Goal: Task Accomplishment & Management: Use online tool/utility

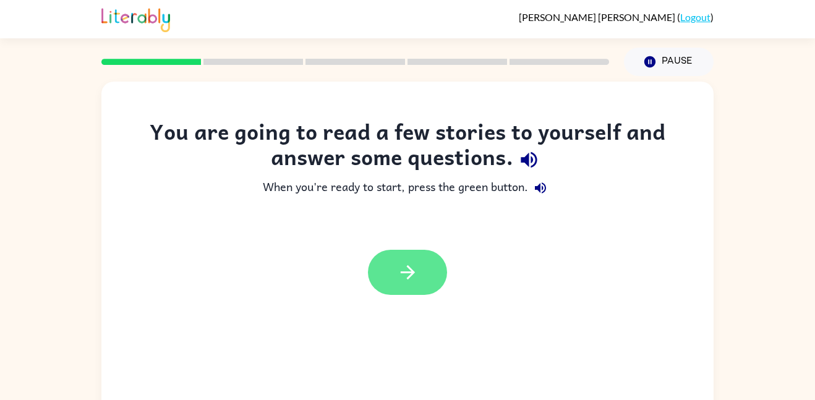
click at [404, 285] on button "button" at bounding box center [407, 272] width 79 height 45
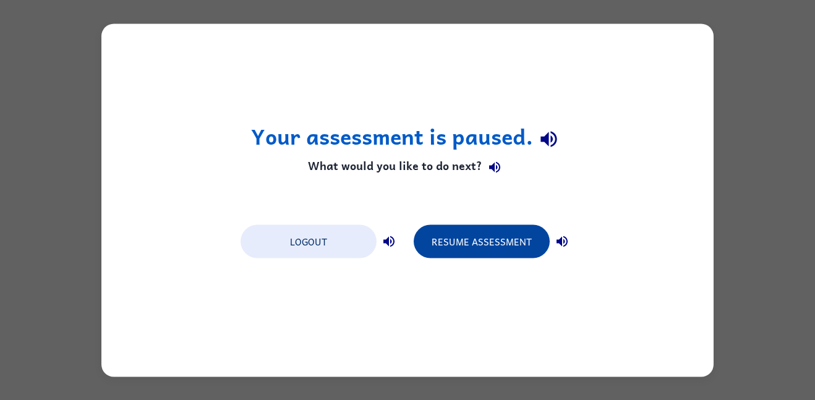
click at [465, 237] on button "Resume Assessment" at bounding box center [482, 240] width 136 height 33
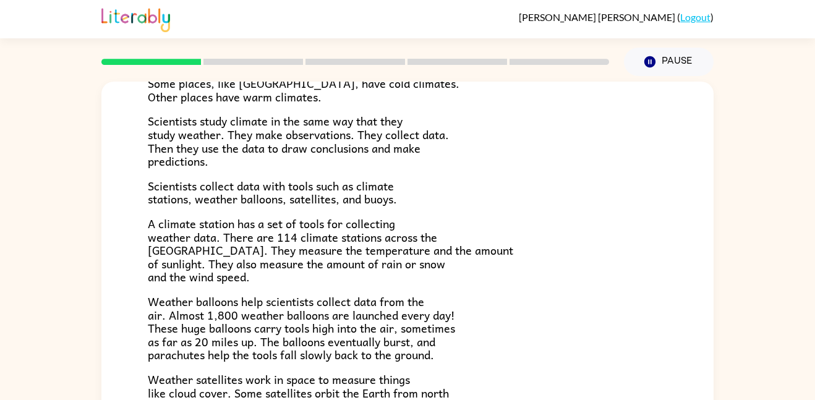
scroll to position [346, 0]
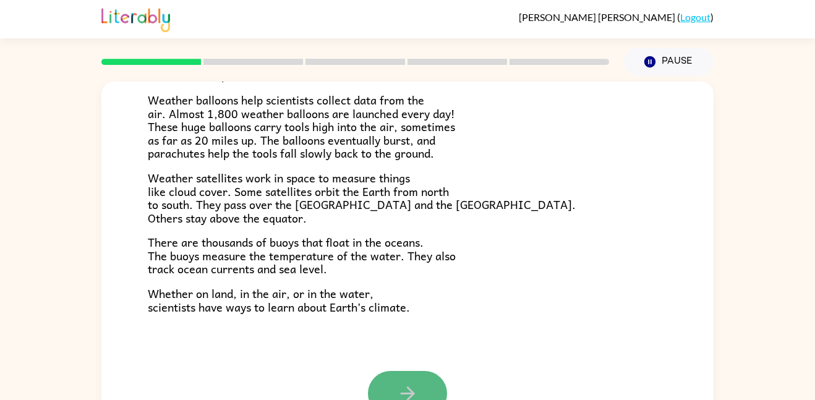
click at [397, 394] on icon "button" at bounding box center [408, 394] width 22 height 22
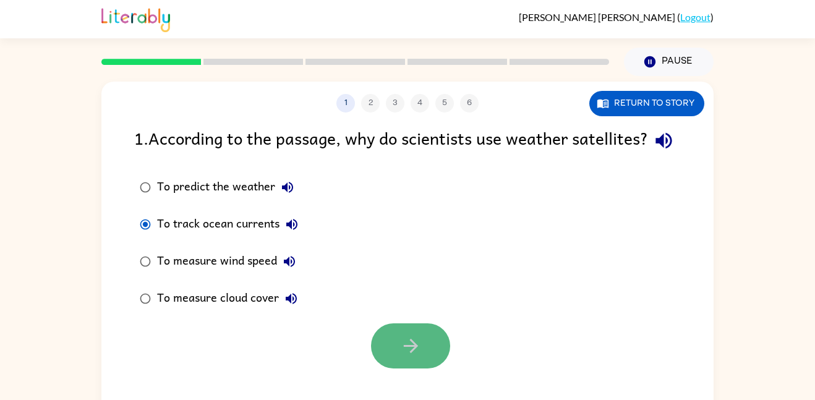
click at [415, 357] on icon "button" at bounding box center [411, 346] width 22 height 22
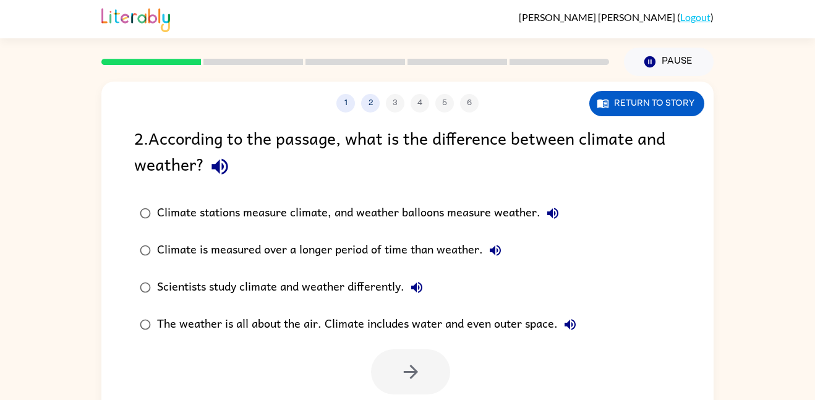
click at [265, 318] on div "The weather is all about the air. Climate includes water and even outer space." at bounding box center [369, 324] width 425 height 25
click at [411, 361] on icon "button" at bounding box center [411, 372] width 22 height 22
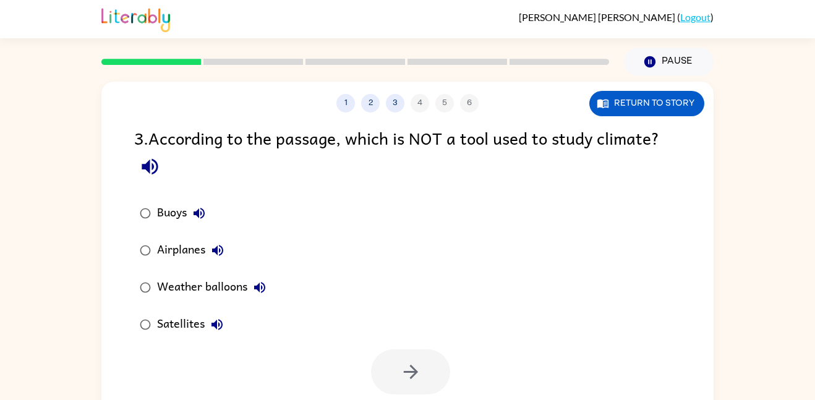
click at [162, 220] on div "Buoys" at bounding box center [184, 213] width 54 height 25
click at [391, 376] on button "button" at bounding box center [410, 371] width 79 height 45
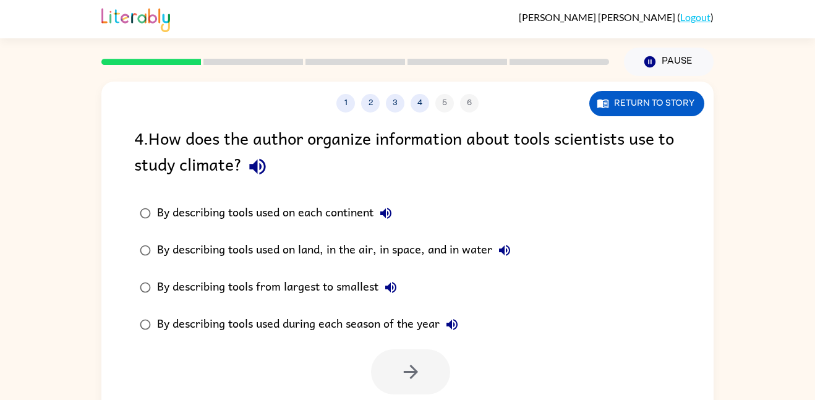
click at [291, 310] on label "By describing tools used during each season of the year" at bounding box center [325, 324] width 396 height 37
click at [380, 363] on button "button" at bounding box center [410, 371] width 79 height 45
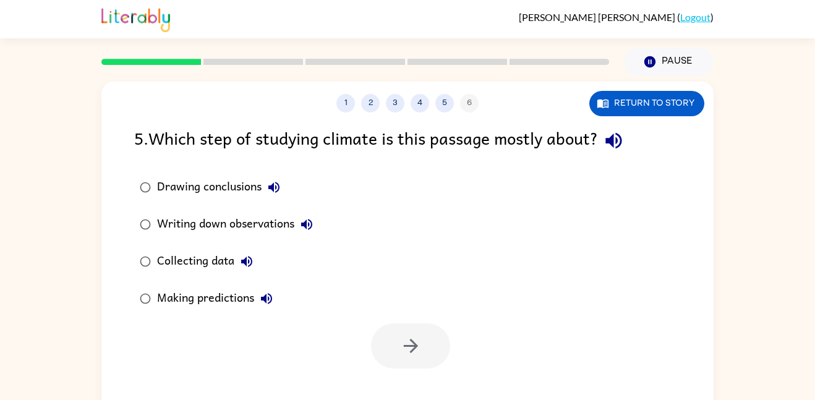
click at [200, 187] on div "Drawing conclusions" at bounding box center [221, 187] width 129 height 25
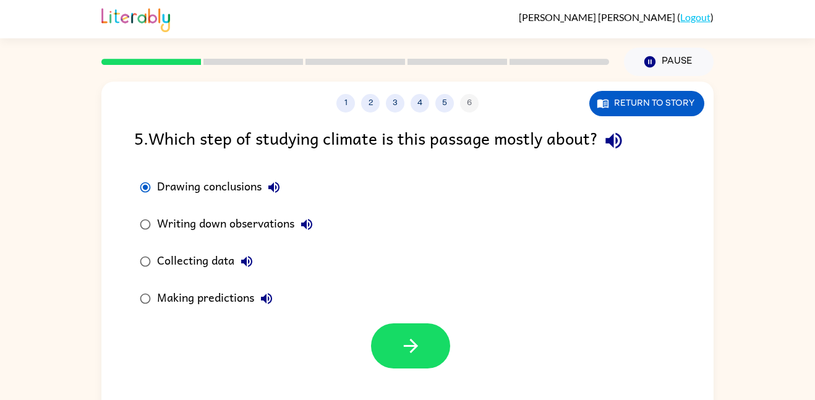
click at [449, 372] on div "1 2 3 4 5 6 Return to story 5 . Which step of studying climate is this passage …" at bounding box center [407, 258] width 612 height 353
click at [415, 360] on button "button" at bounding box center [410, 345] width 79 height 45
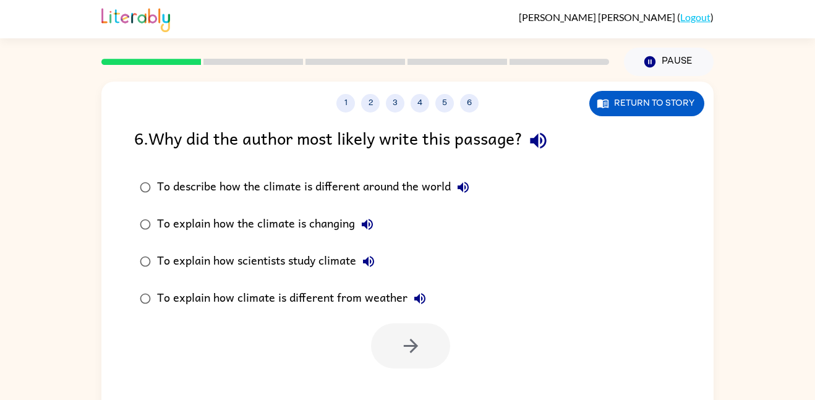
click at [177, 264] on div "To explain how scientists study climate" at bounding box center [269, 261] width 224 height 25
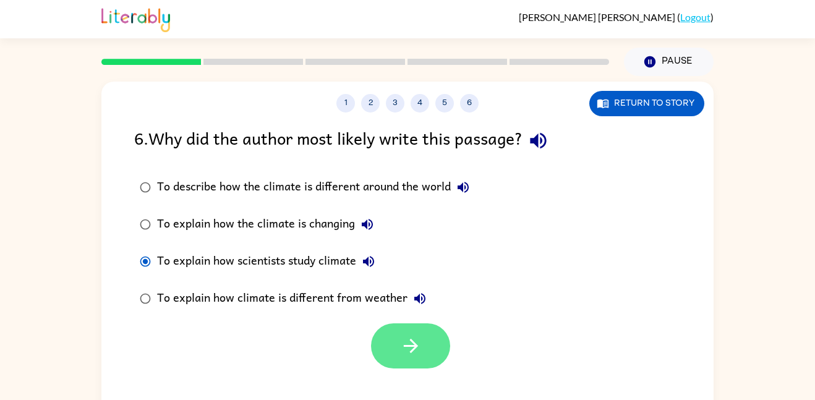
click at [398, 334] on button "button" at bounding box center [410, 345] width 79 height 45
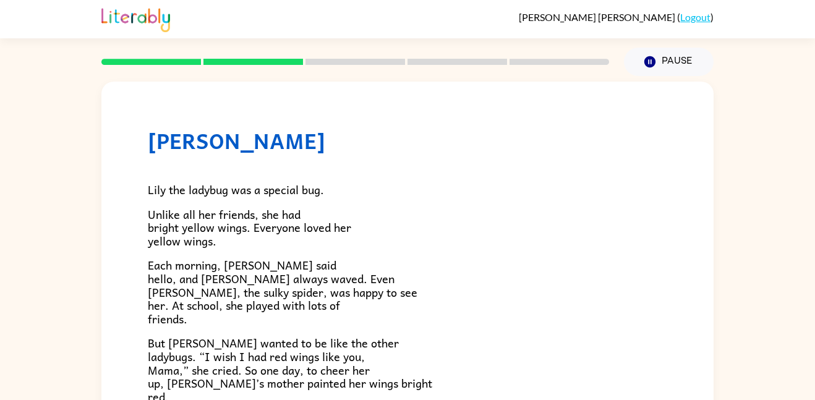
scroll to position [346, 0]
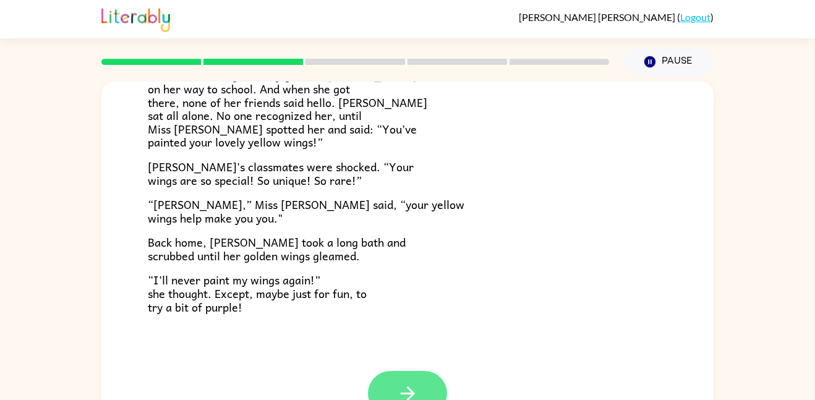
click at [377, 394] on button "button" at bounding box center [407, 393] width 79 height 45
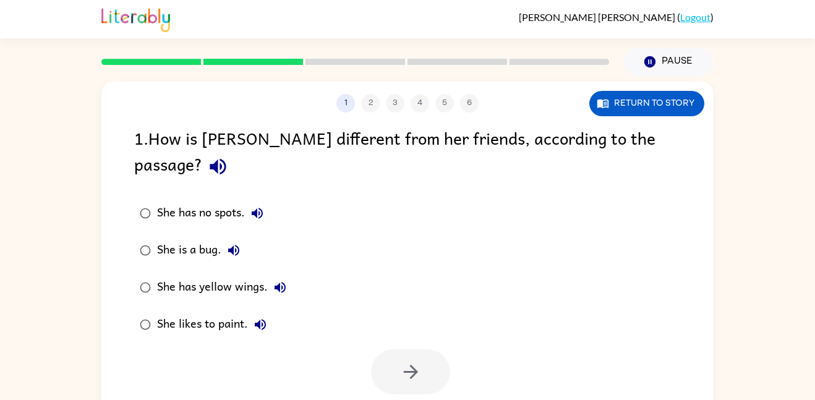
scroll to position [0, 0]
click at [384, 349] on button "button" at bounding box center [410, 371] width 79 height 45
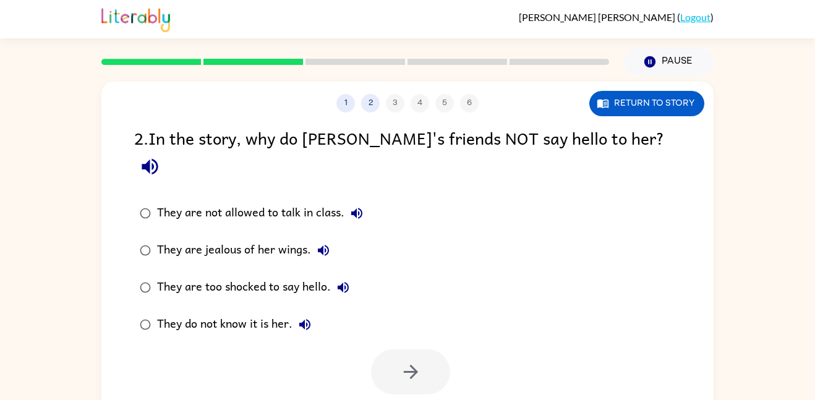
click at [187, 312] on div "They do not know it is her." at bounding box center [237, 324] width 160 height 25
click at [430, 349] on button "button" at bounding box center [410, 371] width 79 height 45
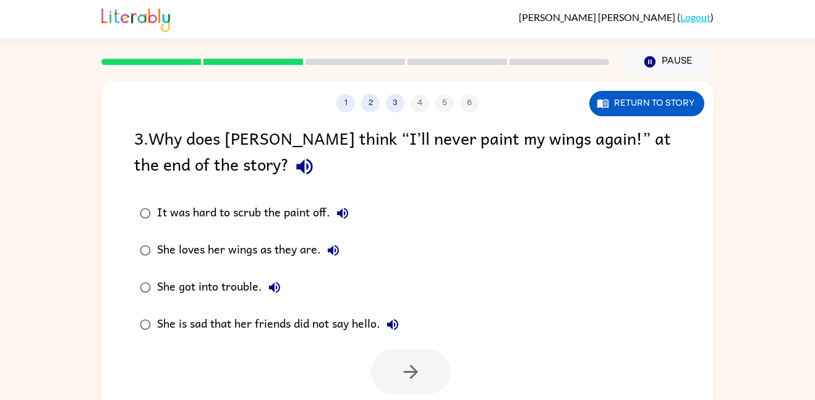
click at [244, 205] on div "It was hard to scrub the paint off." at bounding box center [256, 213] width 198 height 25
click at [418, 384] on button "button" at bounding box center [410, 371] width 79 height 45
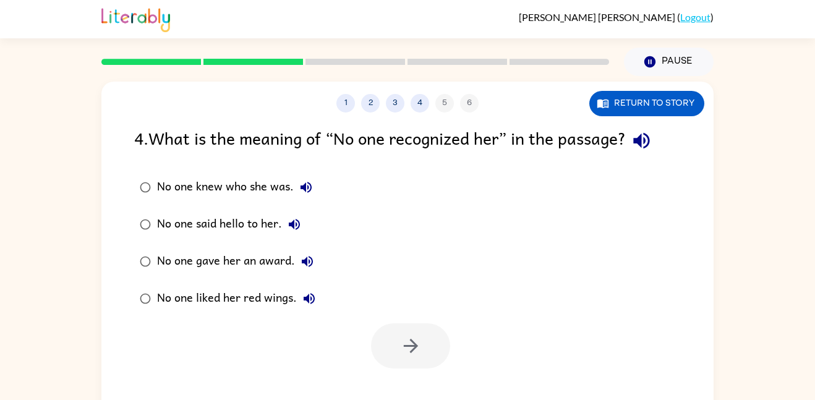
click at [268, 175] on div "No one knew who she was." at bounding box center [237, 187] width 161 height 25
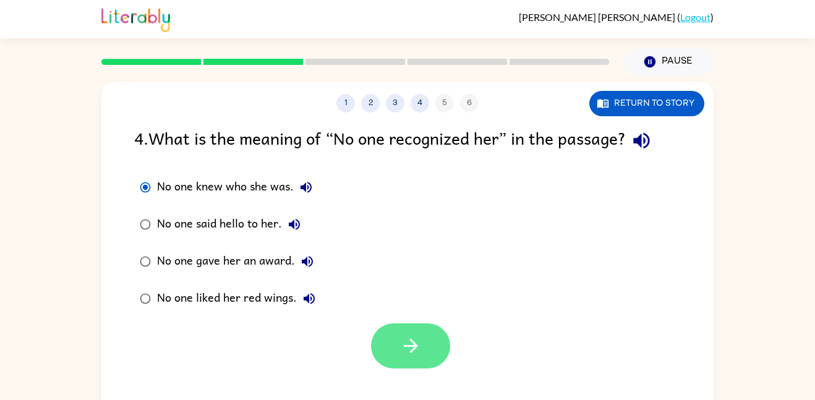
click at [419, 344] on icon "button" at bounding box center [411, 346] width 22 height 22
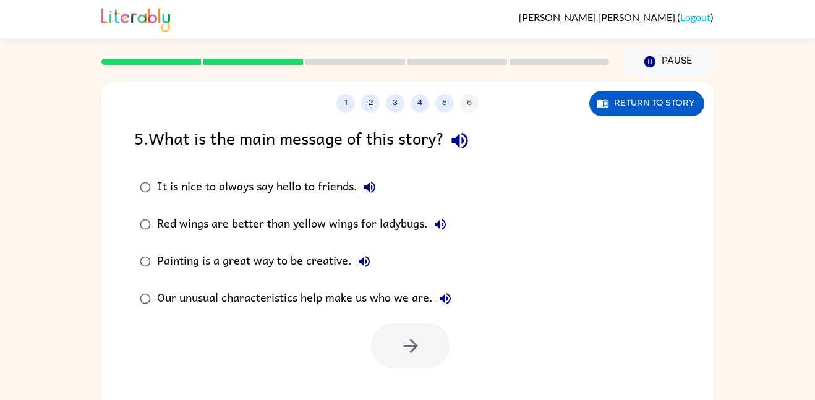
click at [304, 286] on div "Our unusual characteristics help make us who we are." at bounding box center [307, 298] width 300 height 25
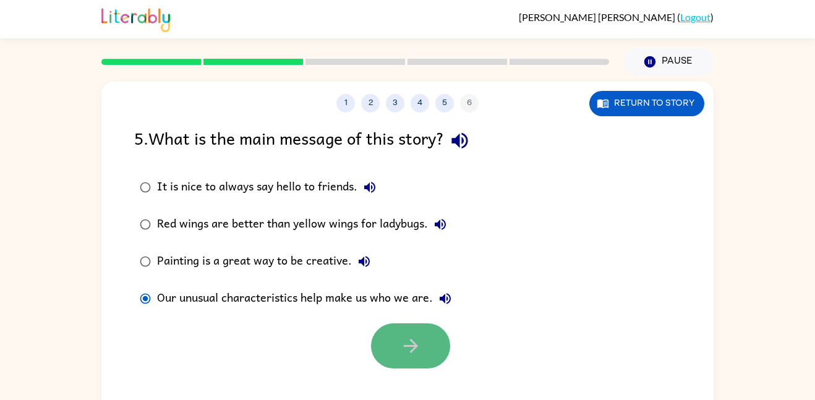
click at [390, 329] on button "button" at bounding box center [410, 345] width 79 height 45
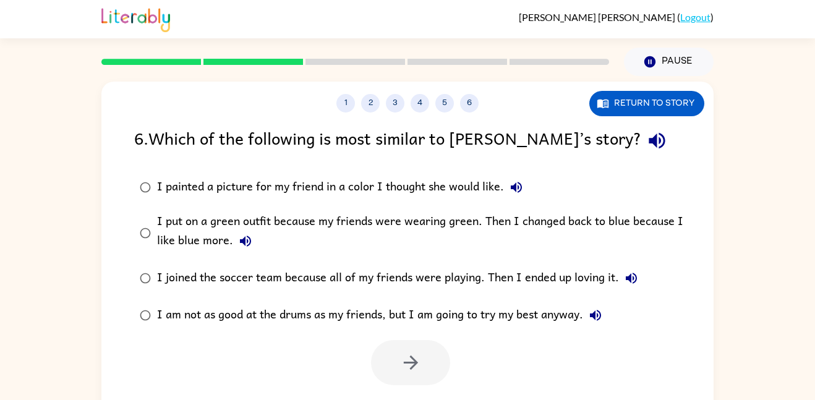
click at [389, 319] on div "I am not as good at the drums as my friends, but I am going to try my best anyw…" at bounding box center [382, 315] width 451 height 25
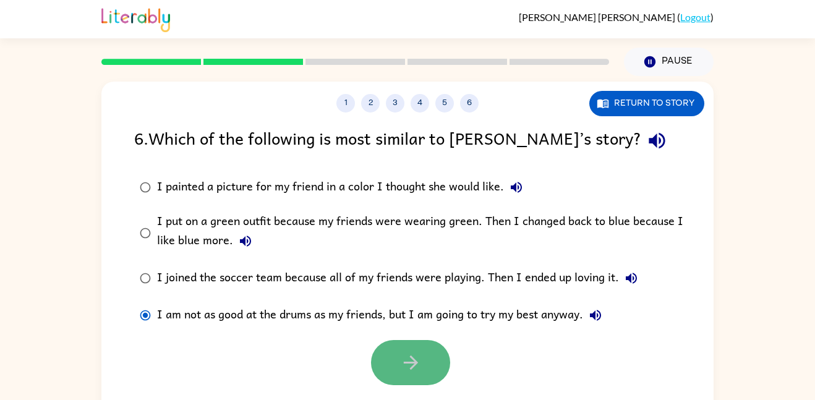
click at [397, 343] on button "button" at bounding box center [410, 362] width 79 height 45
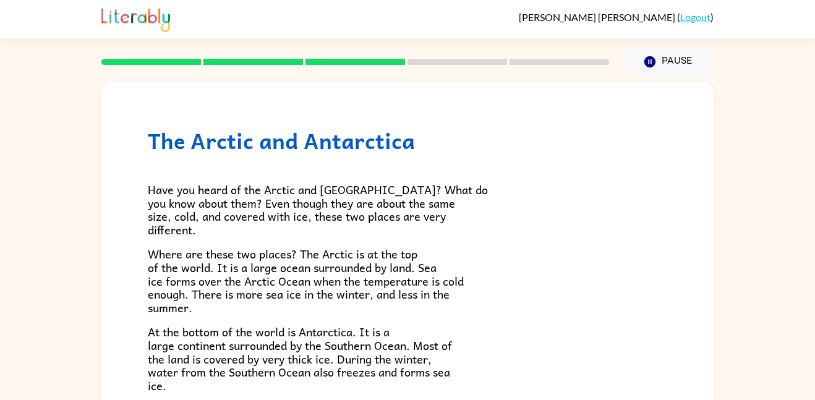
scroll to position [261, 0]
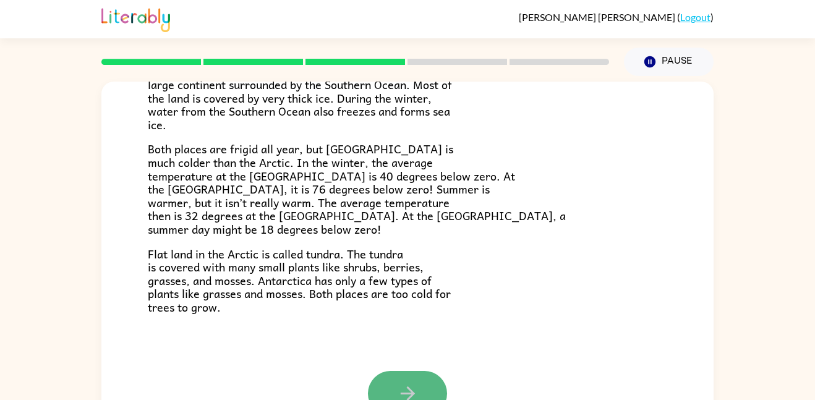
click at [398, 391] on icon "button" at bounding box center [408, 394] width 22 height 22
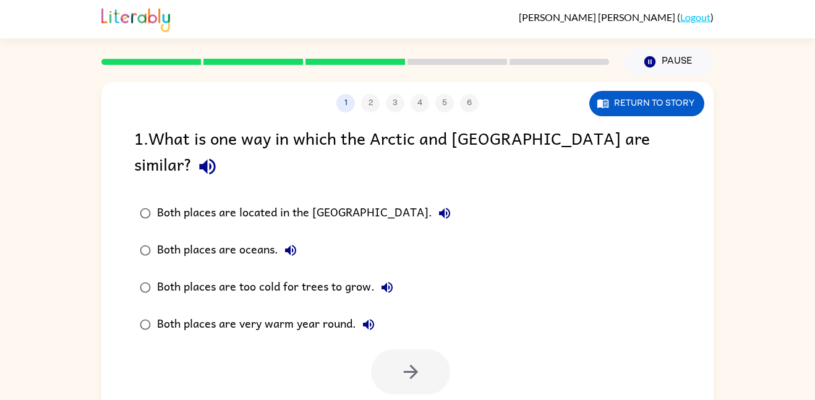
click at [270, 201] on div "Both places are located in the [GEOGRAPHIC_DATA]." at bounding box center [307, 213] width 300 height 25
click at [401, 361] on icon "button" at bounding box center [411, 372] width 22 height 22
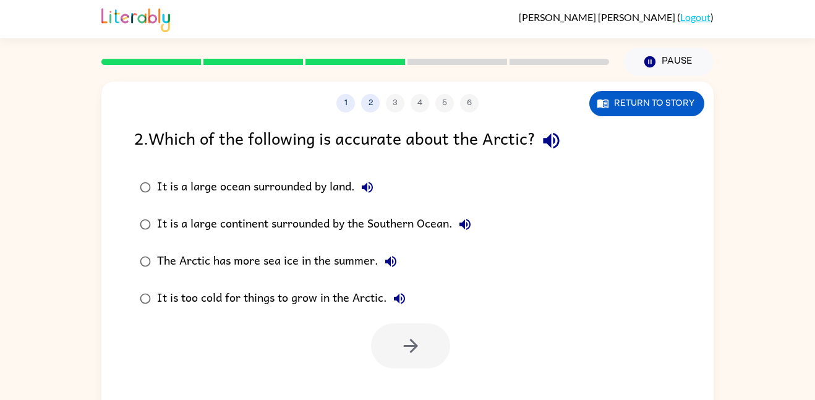
click at [215, 299] on div "It is too cold for things to grow in the Arctic." at bounding box center [284, 298] width 255 height 25
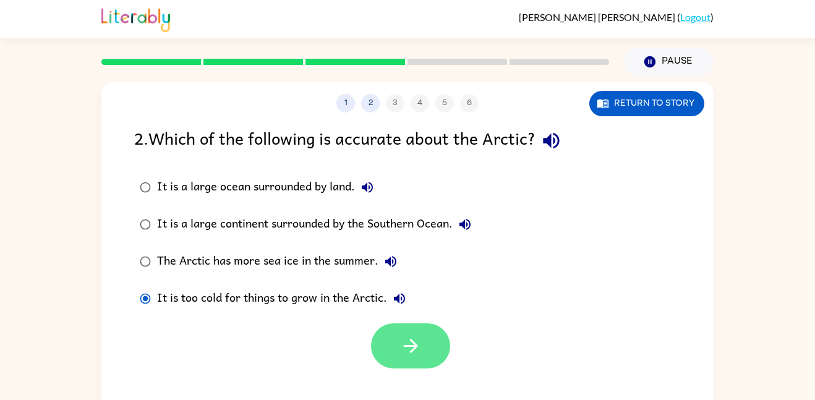
click at [402, 357] on icon "button" at bounding box center [411, 346] width 22 height 22
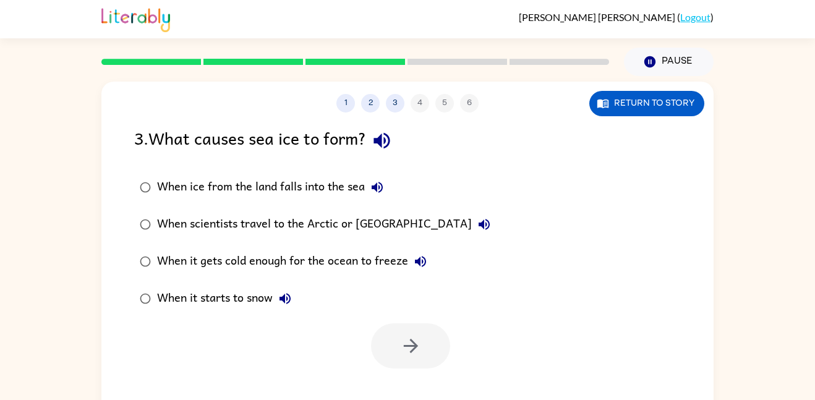
click at [240, 179] on div "When ice from the land falls into the sea" at bounding box center [273, 187] width 232 height 25
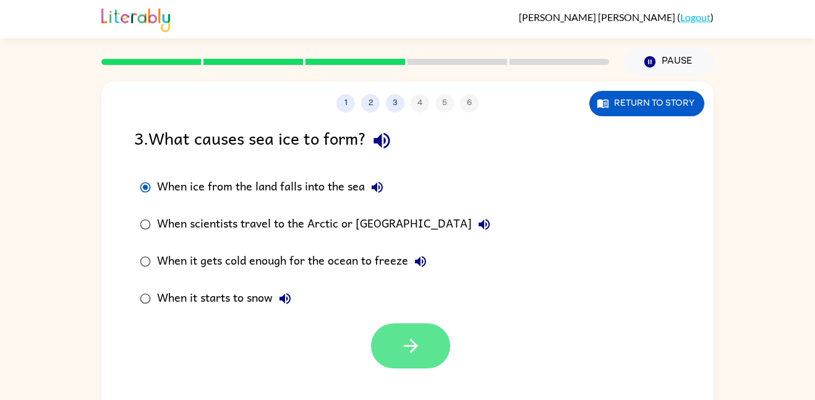
click at [389, 326] on button "button" at bounding box center [410, 345] width 79 height 45
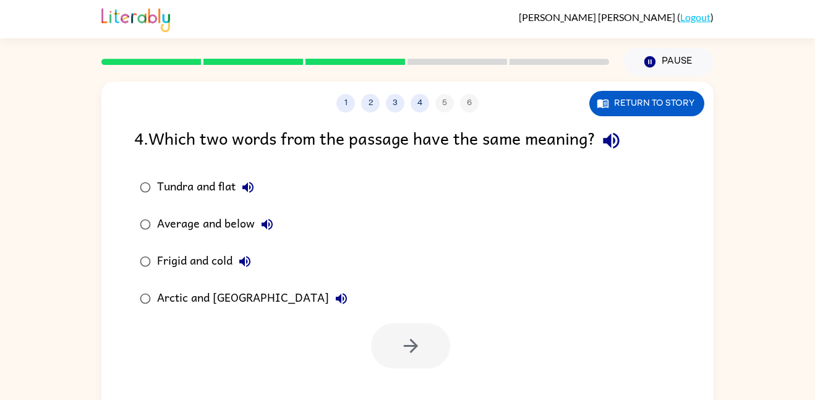
click at [181, 305] on div "Arctic and [GEOGRAPHIC_DATA]" at bounding box center [255, 298] width 197 height 25
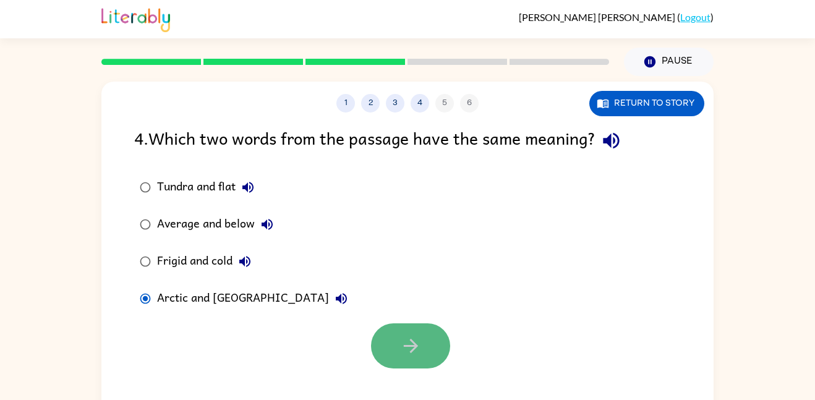
click at [430, 356] on button "button" at bounding box center [410, 345] width 79 height 45
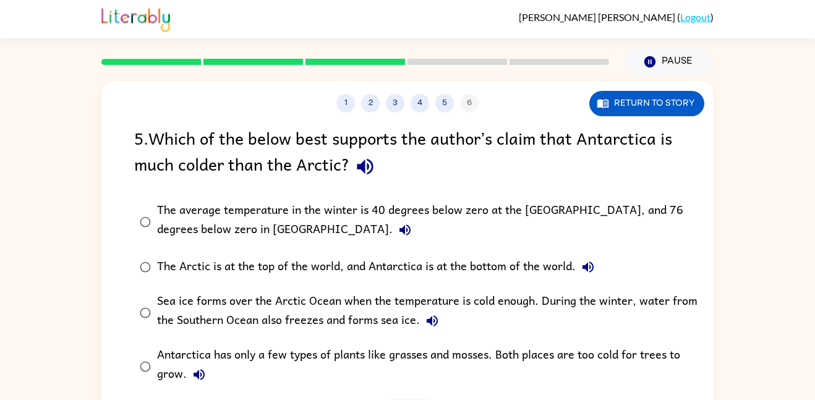
click at [296, 284] on label "The Arctic is at the top of the world, and Antarctica is at the bottom of the w…" at bounding box center [415, 267] width 576 height 37
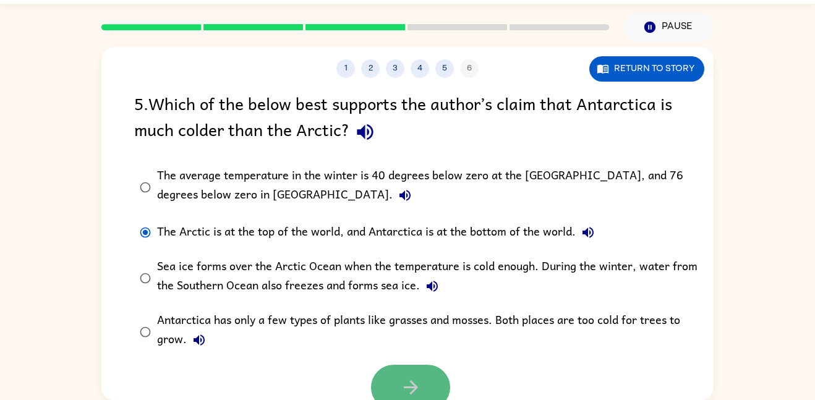
click at [444, 387] on button "button" at bounding box center [410, 387] width 79 height 45
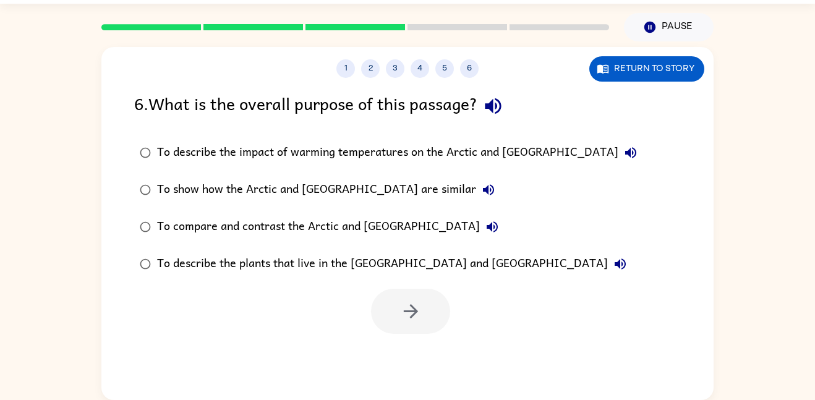
click at [287, 268] on div "To describe the plants that live in the [GEOGRAPHIC_DATA] and [GEOGRAPHIC_DATA]" at bounding box center [394, 264] width 475 height 25
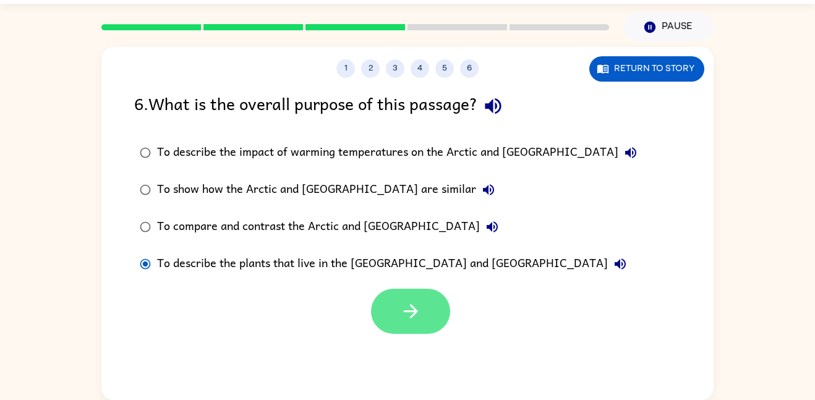
click at [391, 295] on button "button" at bounding box center [410, 311] width 79 height 45
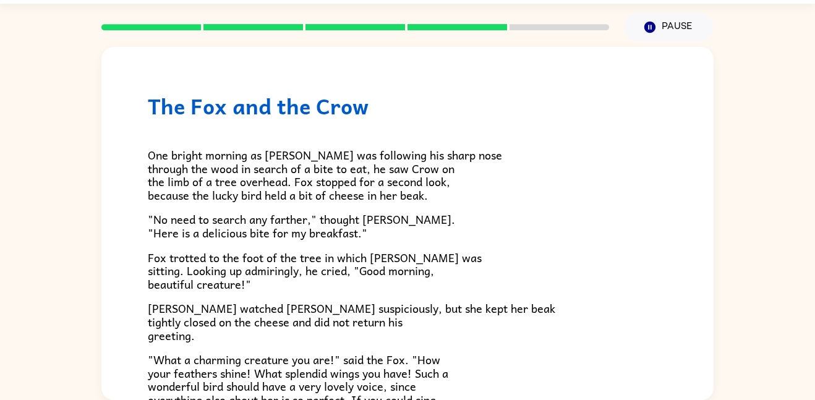
scroll to position [243, 0]
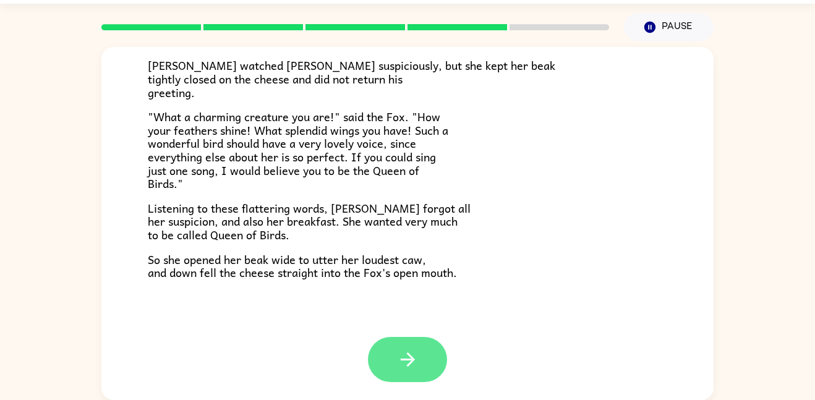
click at [409, 380] on button "button" at bounding box center [407, 359] width 79 height 45
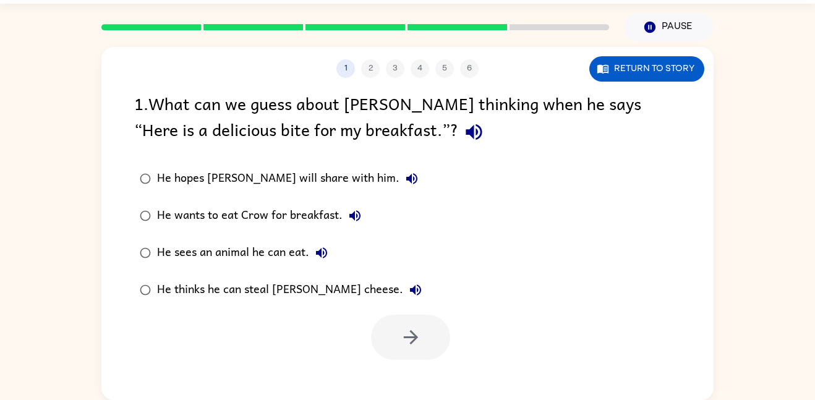
scroll to position [0, 0]
click at [274, 181] on div "He hopes [PERSON_NAME] will share with him." at bounding box center [290, 178] width 267 height 25
click at [411, 339] on icon "button" at bounding box center [411, 337] width 22 height 22
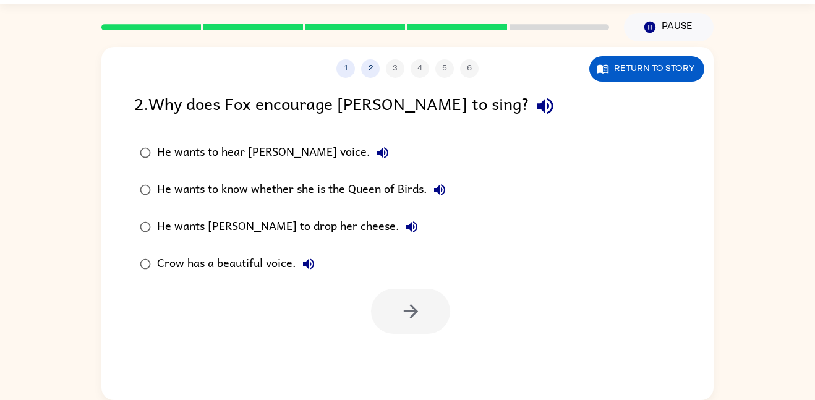
click at [277, 273] on div "Crow has a beautiful voice." at bounding box center [239, 264] width 164 height 25
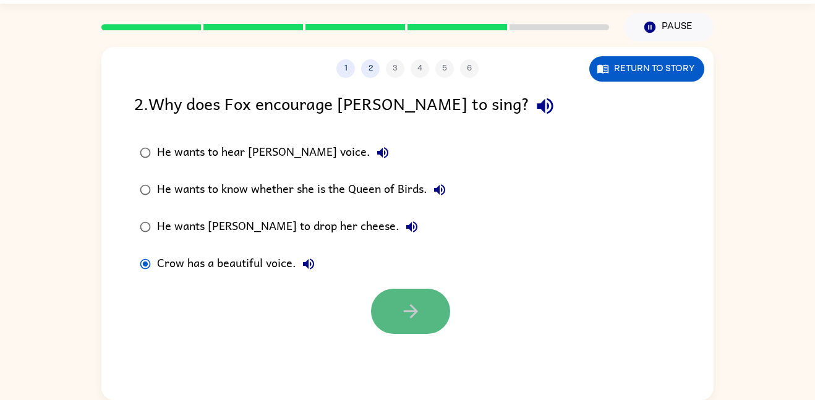
click at [430, 325] on button "button" at bounding box center [410, 311] width 79 height 45
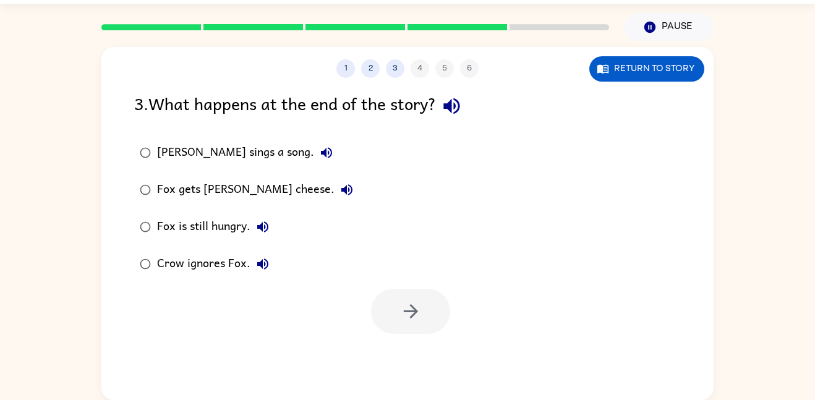
click at [212, 157] on div "[PERSON_NAME] sings a song." at bounding box center [248, 152] width 182 height 25
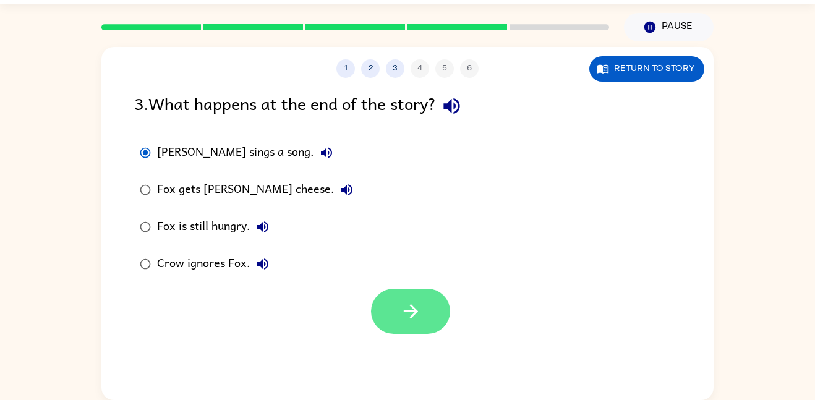
click at [427, 302] on button "button" at bounding box center [410, 311] width 79 height 45
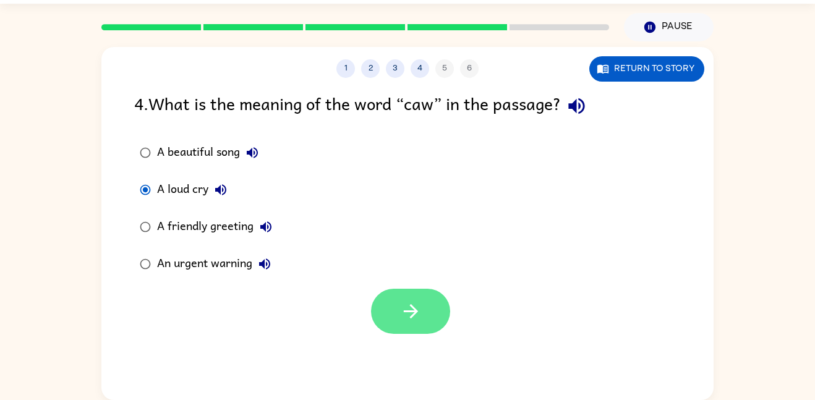
click at [407, 301] on icon "button" at bounding box center [411, 311] width 22 height 22
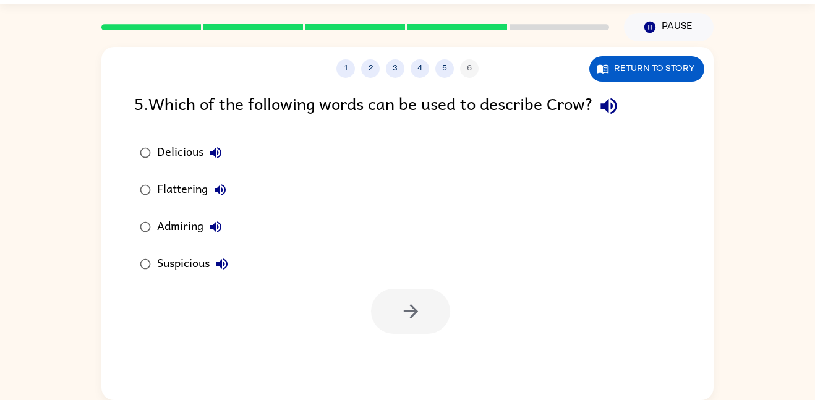
click at [187, 264] on div "Suspicious" at bounding box center [195, 264] width 77 height 25
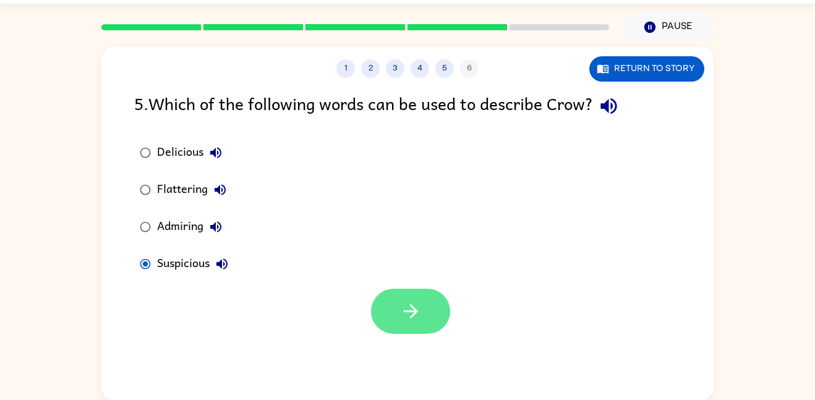
click at [380, 307] on button "button" at bounding box center [410, 311] width 79 height 45
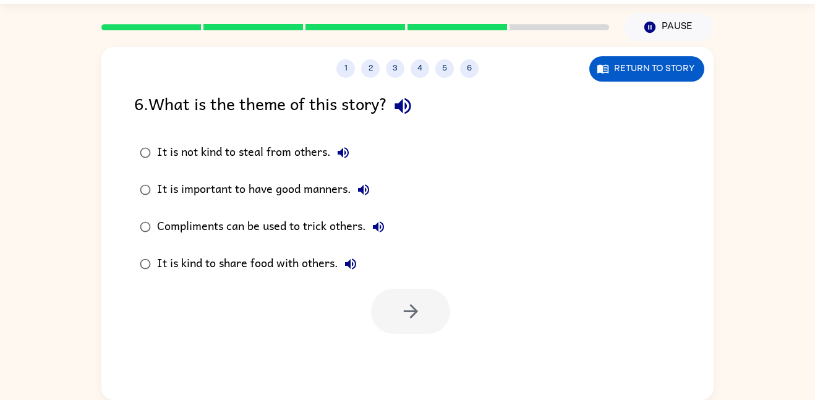
click at [215, 156] on div "It is not kind to steal from others." at bounding box center [256, 152] width 198 height 25
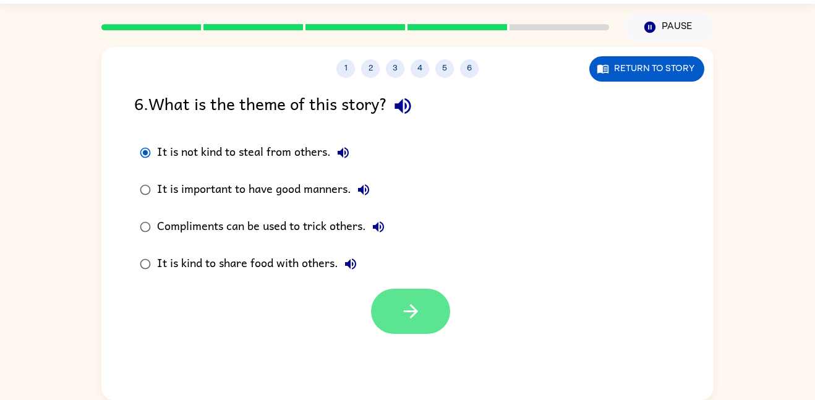
click at [388, 308] on button "button" at bounding box center [410, 311] width 79 height 45
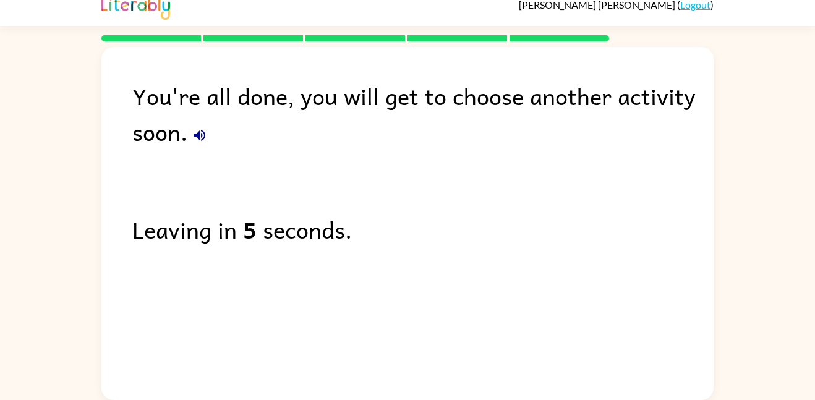
scroll to position [12, 0]
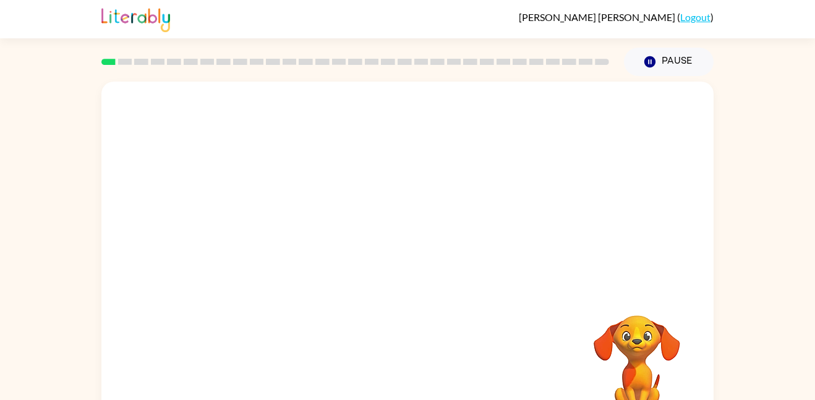
scroll to position [35, 0]
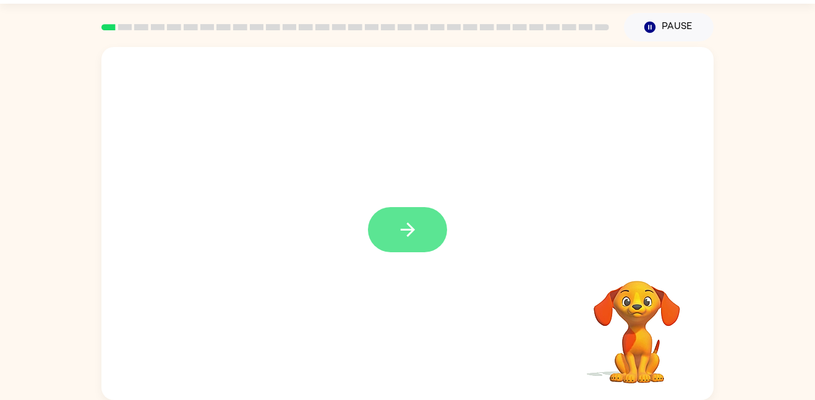
click at [391, 235] on button "button" at bounding box center [407, 229] width 79 height 45
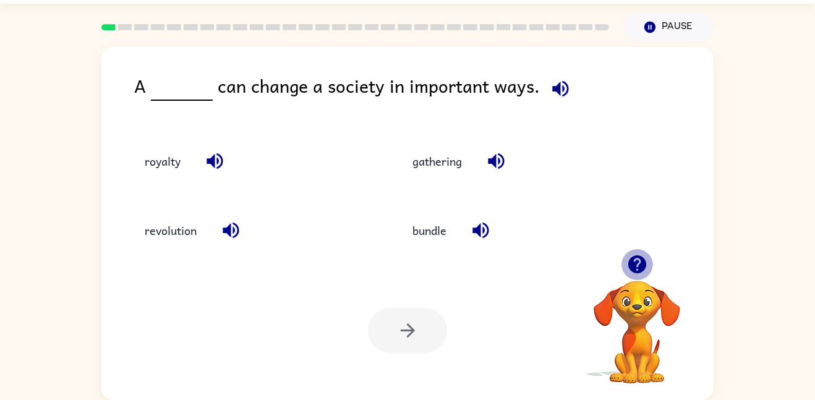
click at [637, 264] on icon "button" at bounding box center [636, 264] width 18 height 18
click at [426, 161] on button "gathering" at bounding box center [437, 160] width 74 height 33
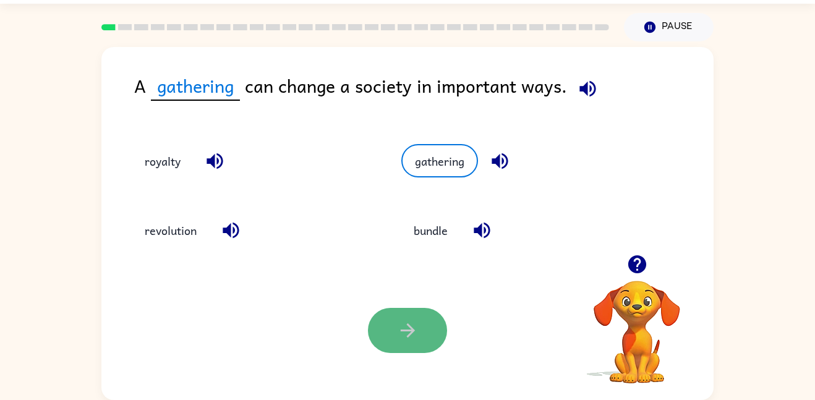
click at [407, 339] on icon "button" at bounding box center [408, 331] width 22 height 22
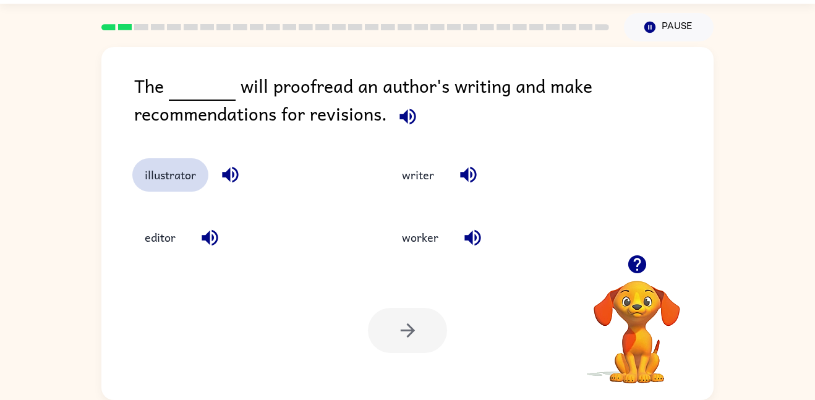
click at [181, 170] on button "illustrator" at bounding box center [170, 174] width 76 height 33
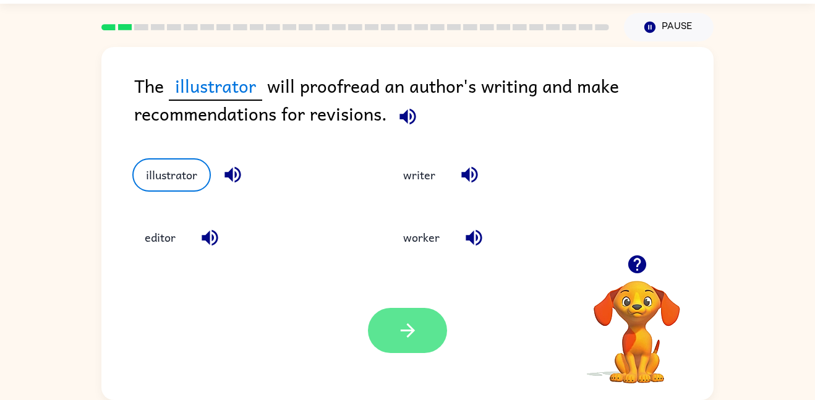
click at [393, 321] on button "button" at bounding box center [407, 330] width 79 height 45
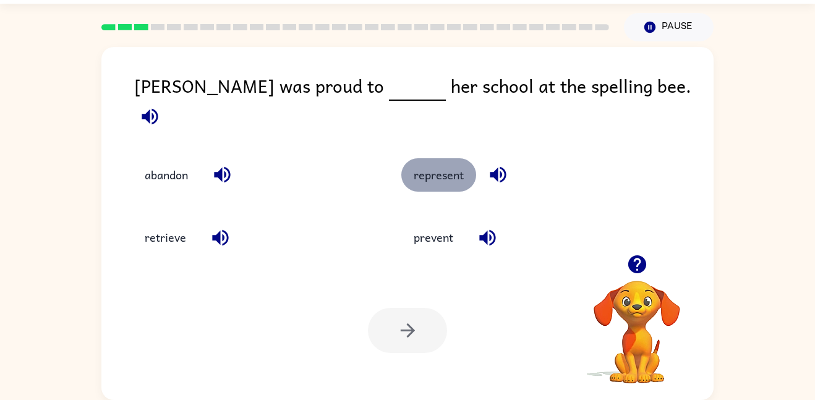
click at [444, 167] on button "represent" at bounding box center [438, 174] width 75 height 33
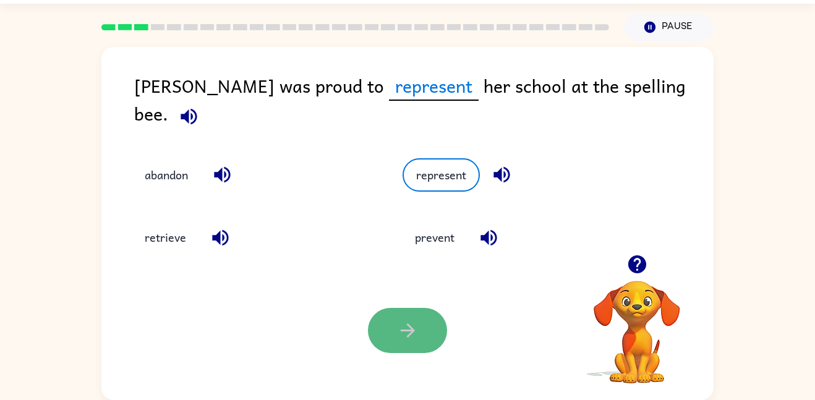
click at [385, 328] on button "button" at bounding box center [407, 330] width 79 height 45
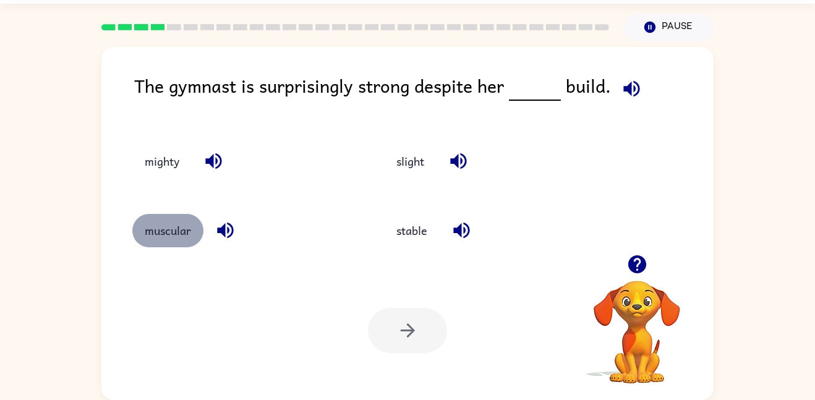
click at [155, 229] on button "muscular" at bounding box center [167, 230] width 71 height 33
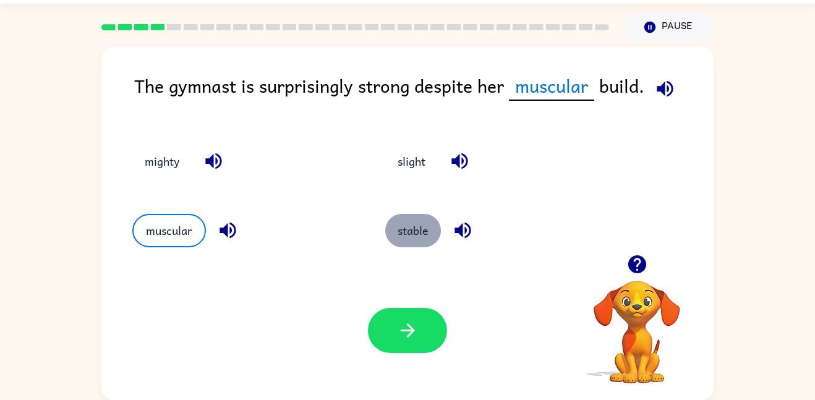
click at [403, 227] on button "stable" at bounding box center [413, 230] width 56 height 33
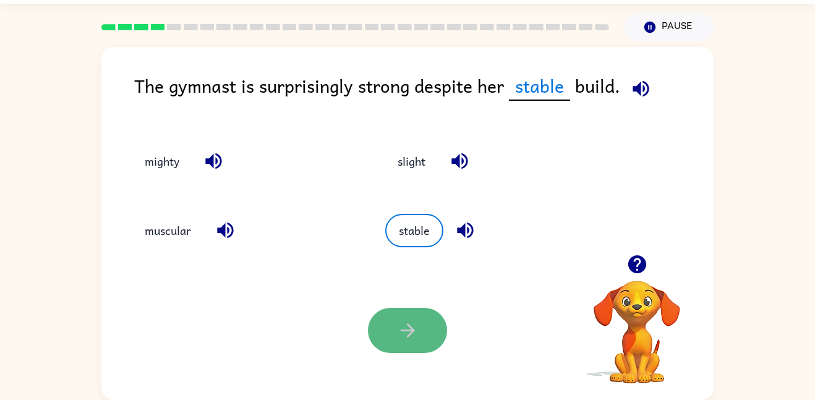
click at [407, 346] on button "button" at bounding box center [407, 330] width 79 height 45
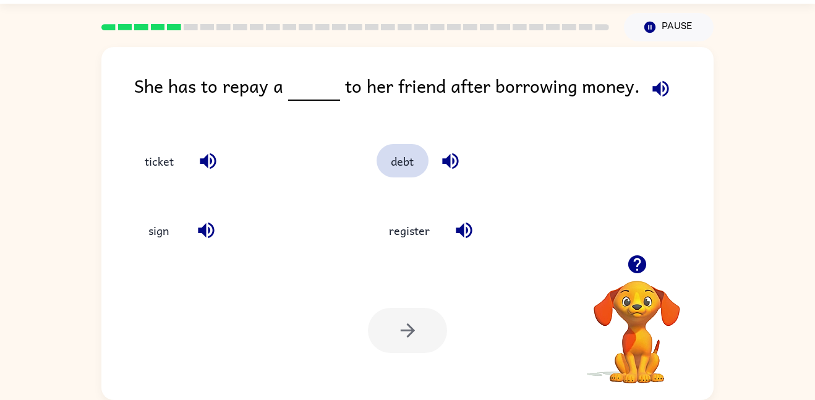
click at [401, 162] on button "debt" at bounding box center [402, 160] width 52 height 33
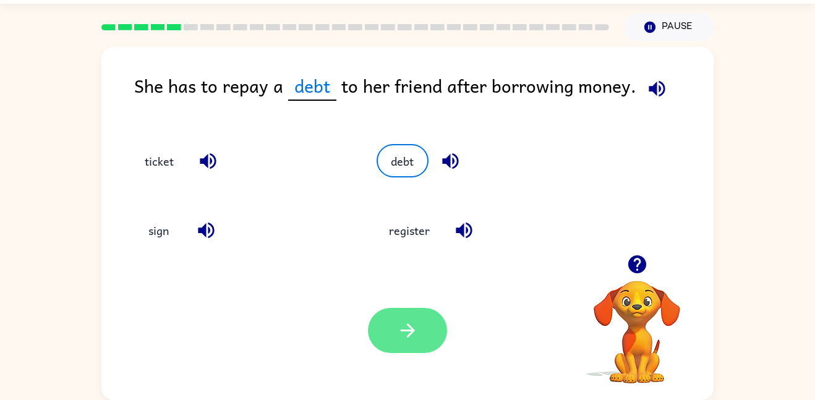
click at [417, 338] on icon "button" at bounding box center [408, 331] width 22 height 22
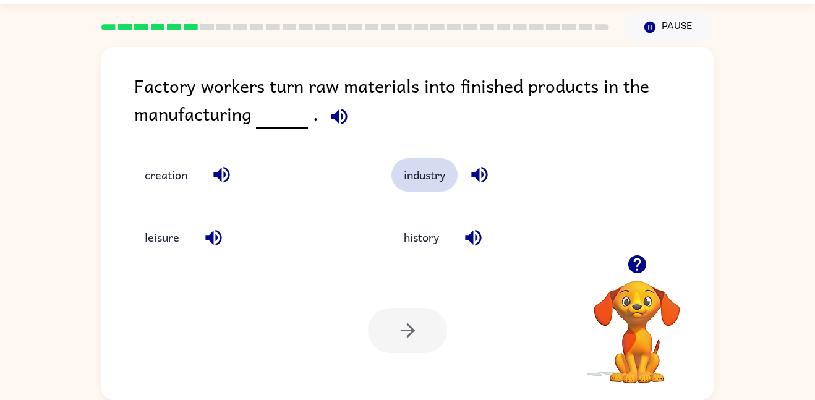
click at [443, 185] on button "industry" at bounding box center [424, 174] width 66 height 33
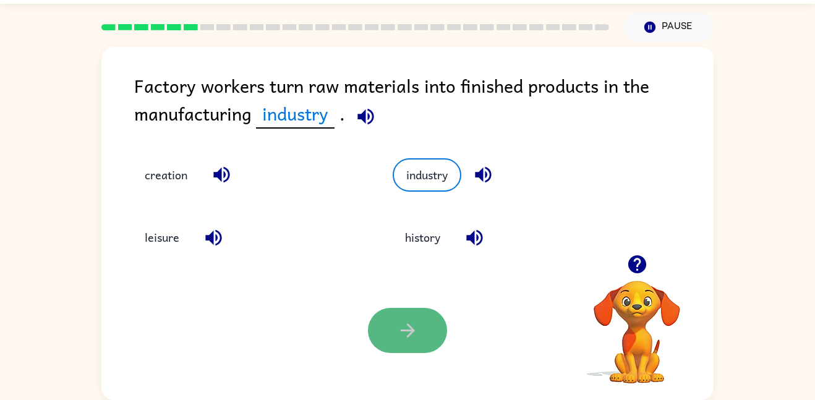
click at [391, 320] on button "button" at bounding box center [407, 330] width 79 height 45
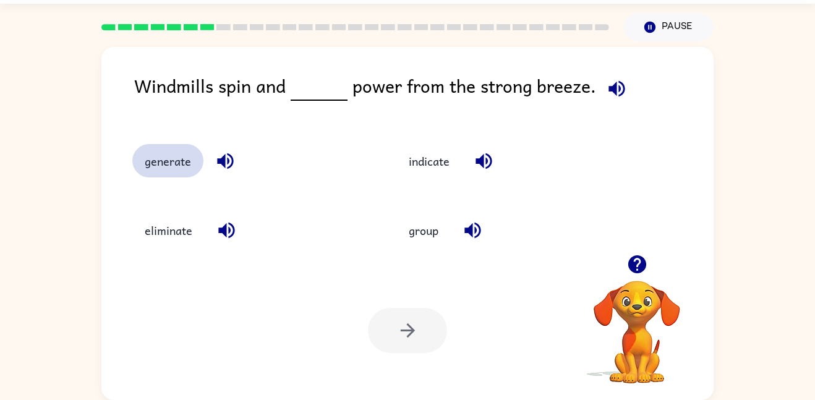
click at [193, 158] on button "generate" at bounding box center [167, 160] width 71 height 33
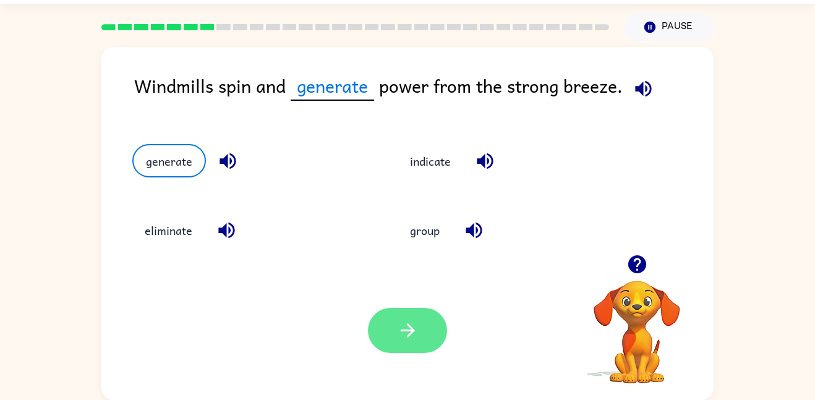
click at [404, 326] on icon "button" at bounding box center [408, 331] width 22 height 22
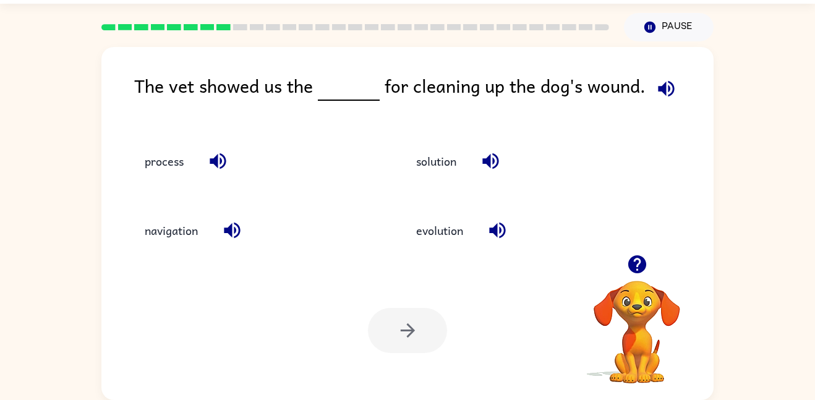
click at [433, 181] on div "solution" at bounding box center [515, 155] width 271 height 69
click at [438, 174] on button "solution" at bounding box center [436, 160] width 65 height 33
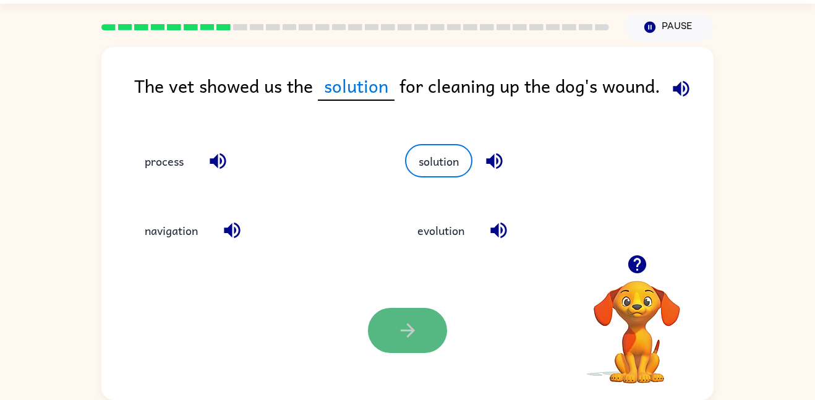
click at [422, 313] on button "button" at bounding box center [407, 330] width 79 height 45
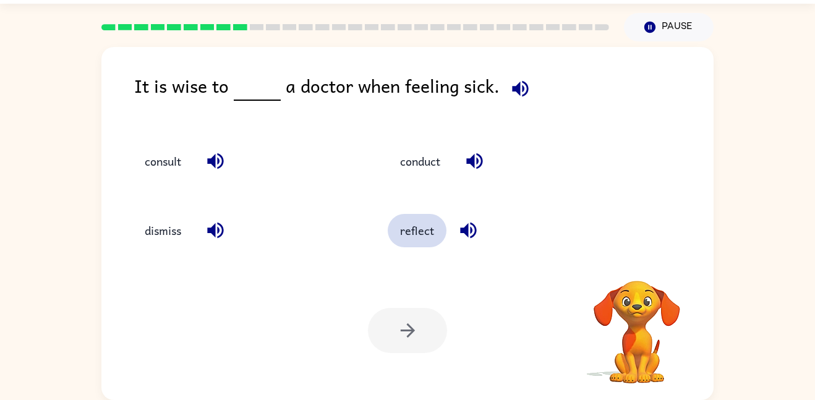
click at [425, 218] on button "reflect" at bounding box center [417, 230] width 59 height 33
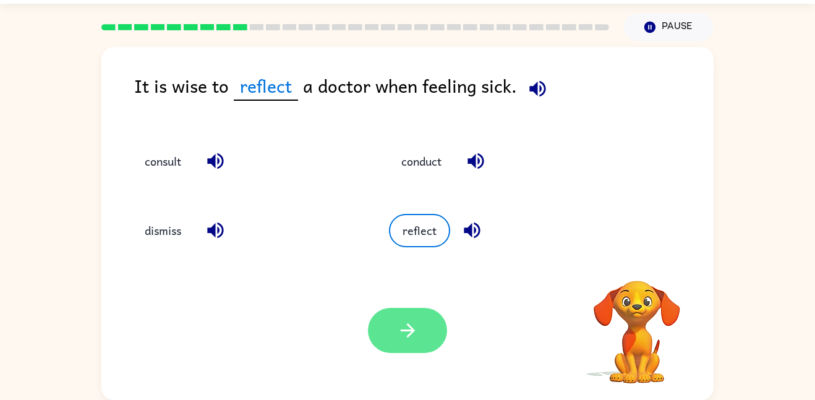
click at [407, 350] on button "button" at bounding box center [407, 330] width 79 height 45
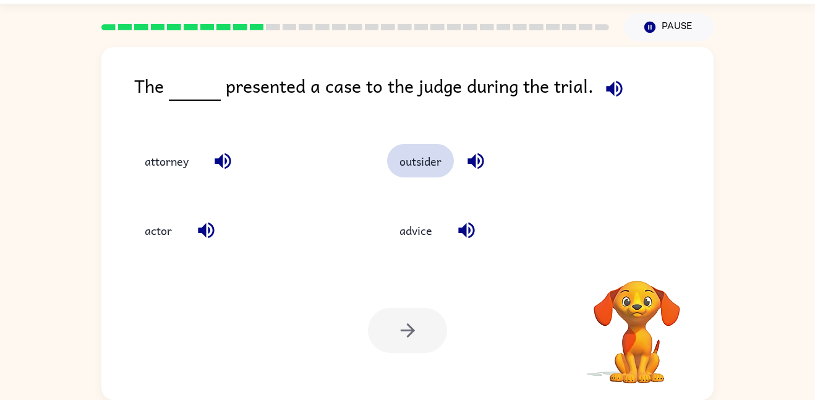
click at [419, 177] on button "outsider" at bounding box center [420, 160] width 67 height 33
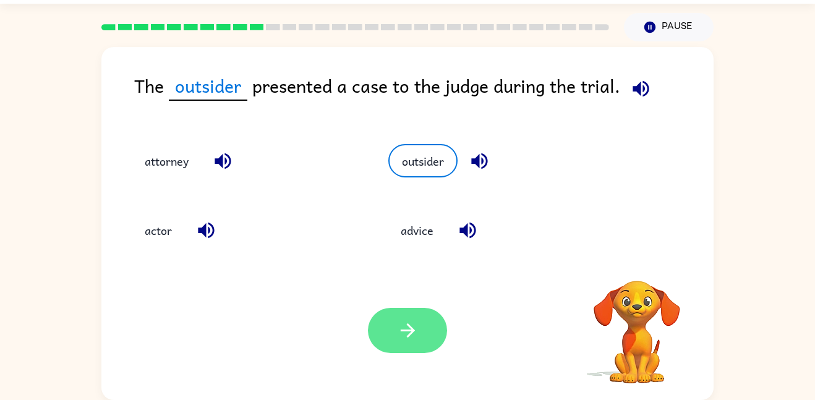
click at [394, 346] on button "button" at bounding box center [407, 330] width 79 height 45
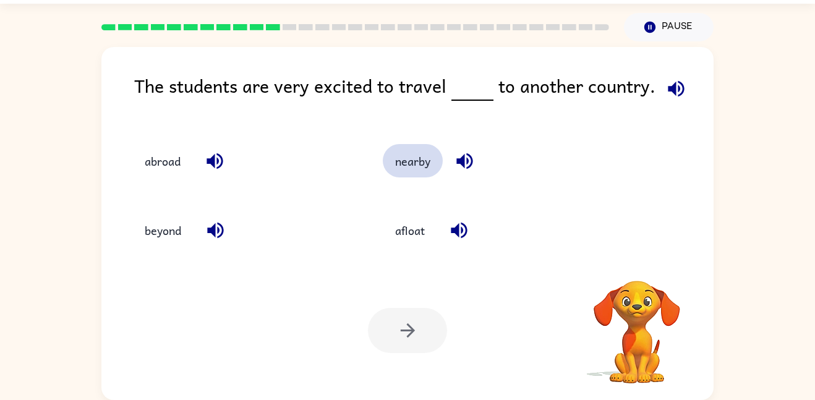
click at [406, 166] on button "nearby" at bounding box center [413, 160] width 60 height 33
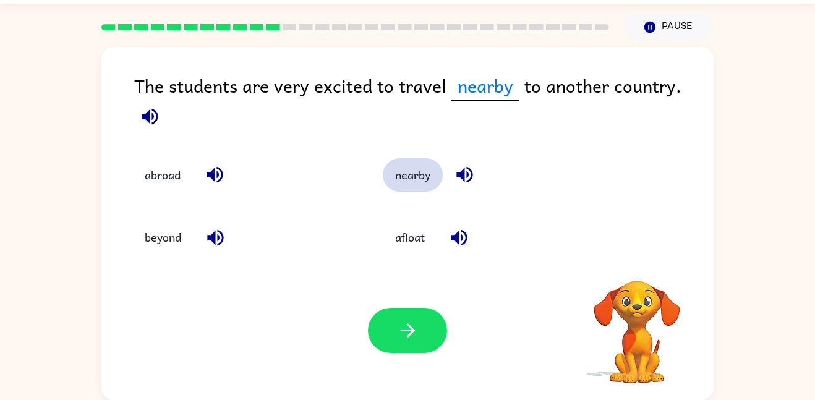
click at [406, 166] on button "nearby" at bounding box center [413, 174] width 60 height 33
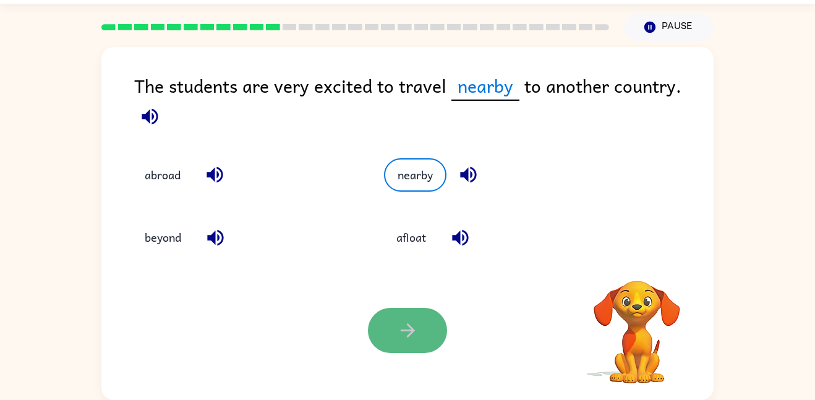
click at [402, 321] on icon "button" at bounding box center [408, 331] width 22 height 22
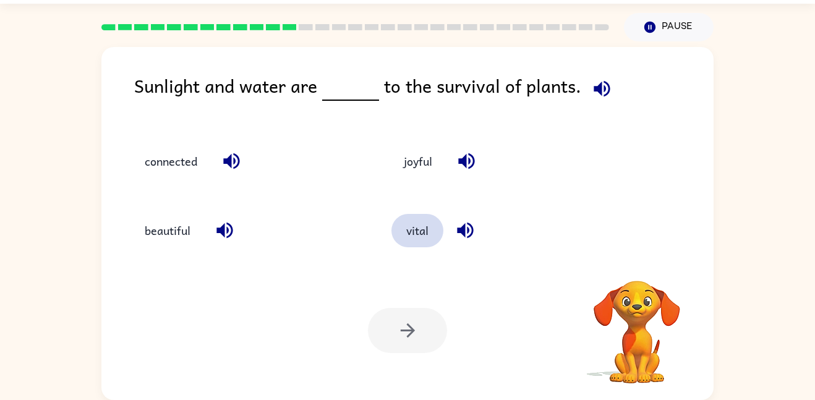
click at [421, 236] on button "vital" at bounding box center [417, 230] width 52 height 33
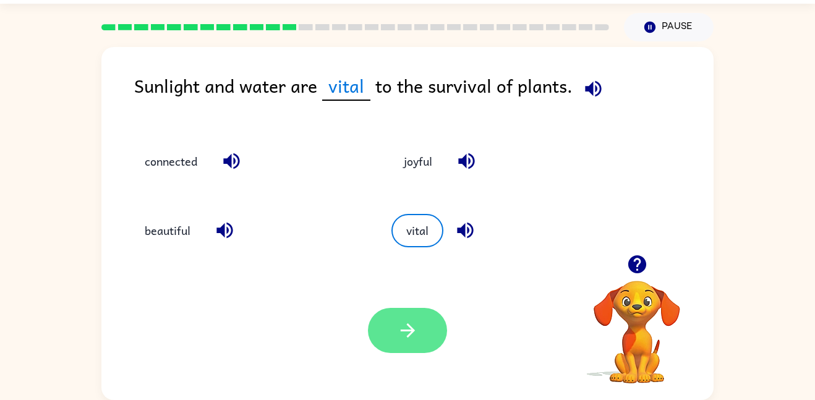
click at [401, 325] on icon "button" at bounding box center [408, 331] width 22 height 22
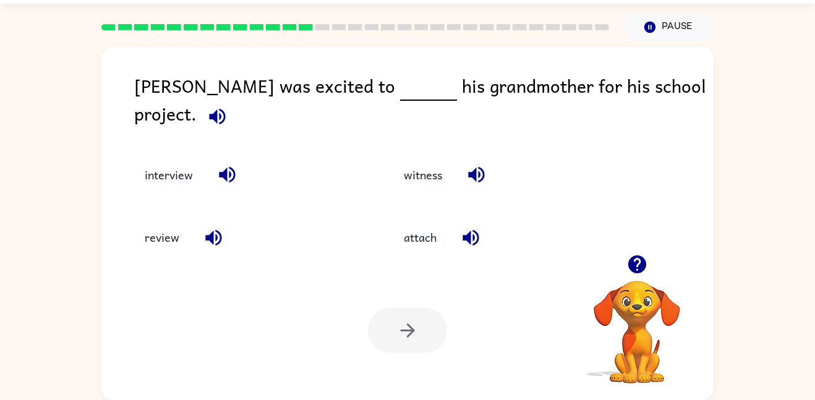
click at [453, 237] on div "attach" at bounding box center [506, 237] width 231 height 33
click at [402, 239] on button "attach" at bounding box center [419, 237] width 57 height 33
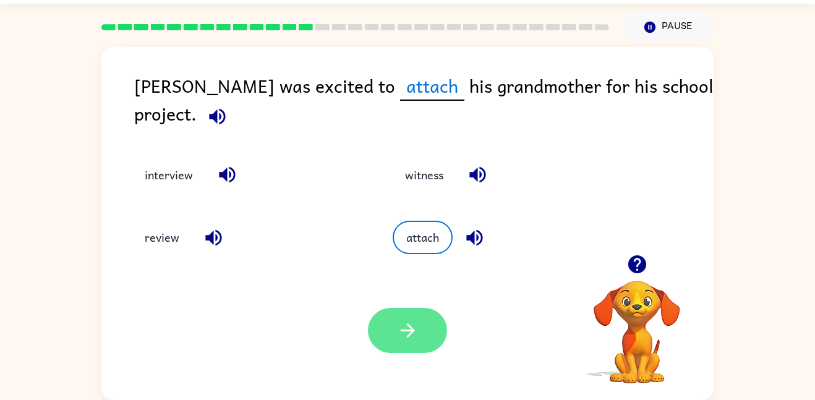
click at [417, 345] on button "button" at bounding box center [407, 330] width 79 height 45
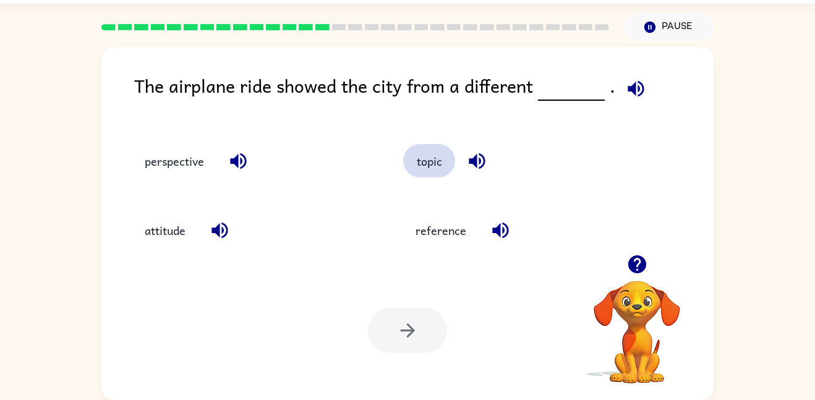
click at [419, 177] on button "topic" at bounding box center [429, 160] width 52 height 33
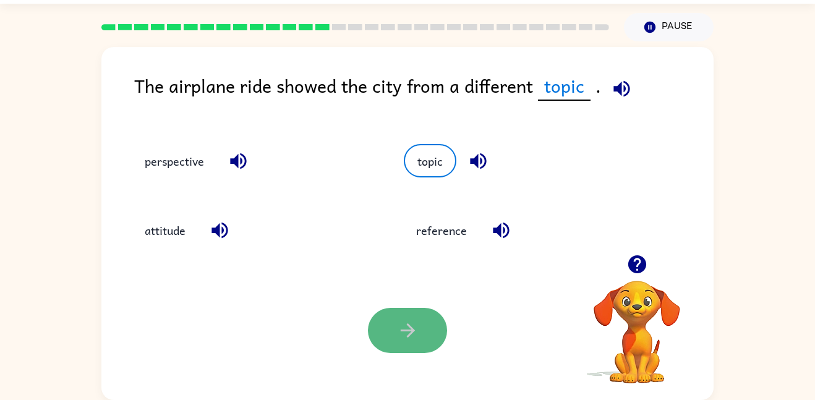
click at [397, 337] on icon "button" at bounding box center [408, 331] width 22 height 22
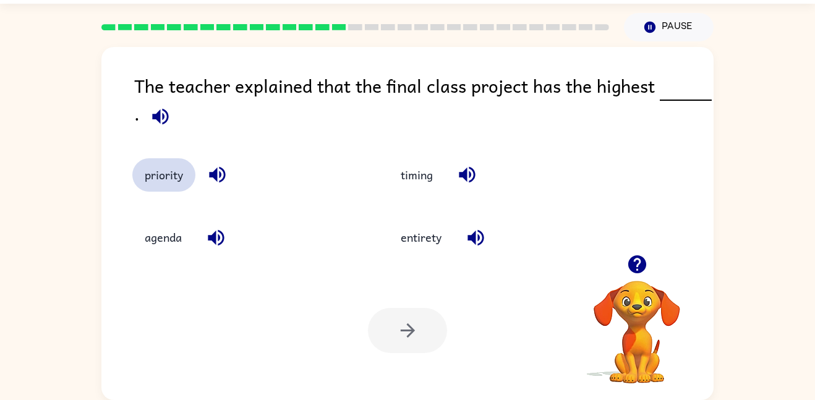
click at [176, 186] on button "priority" at bounding box center [163, 174] width 63 height 33
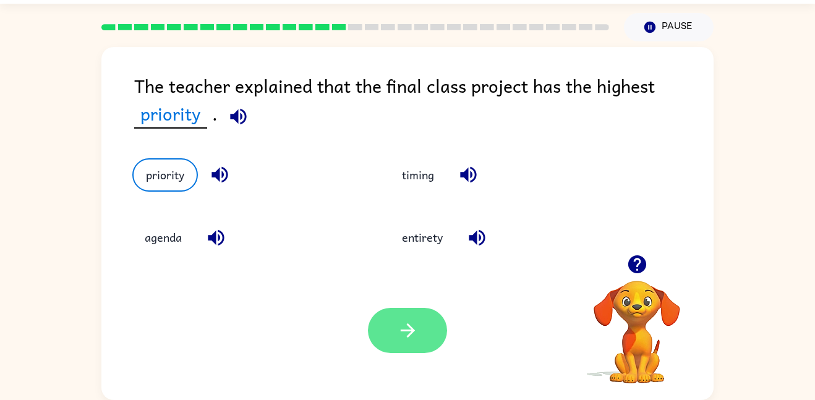
click at [401, 318] on button "button" at bounding box center [407, 330] width 79 height 45
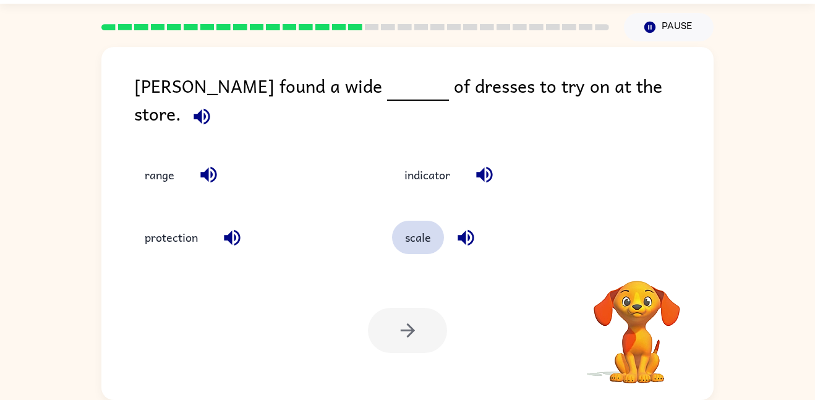
click at [429, 236] on button "scale" at bounding box center [418, 237] width 52 height 33
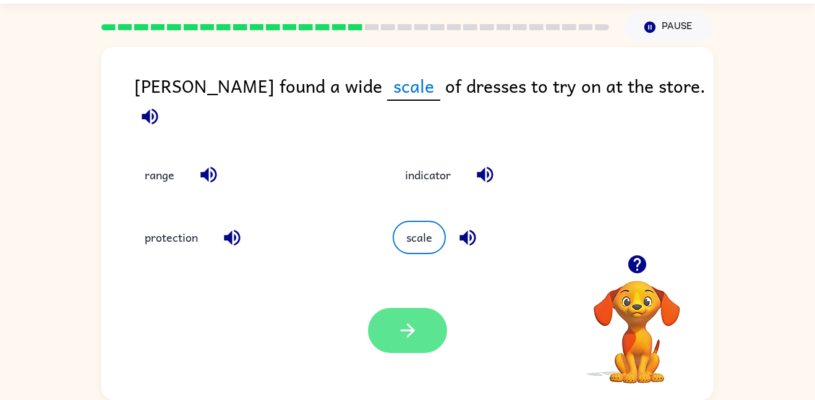
click at [417, 326] on icon "button" at bounding box center [408, 331] width 22 height 22
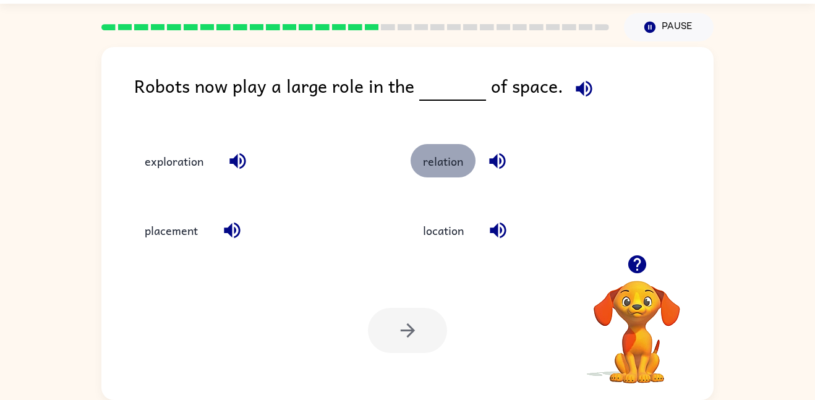
click at [456, 151] on button "relation" at bounding box center [442, 160] width 65 height 33
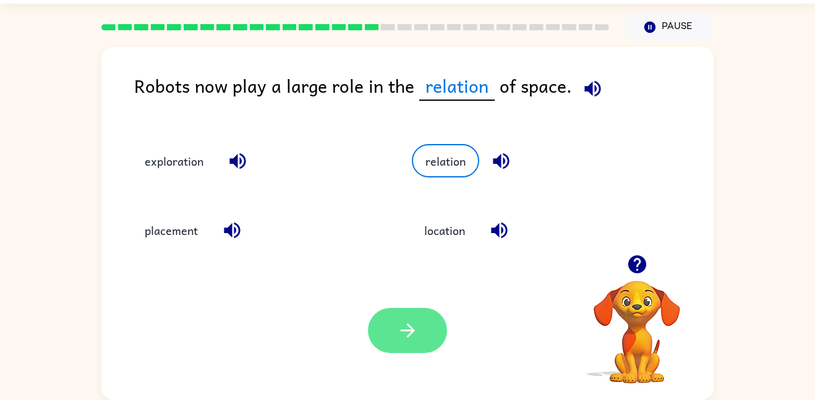
click at [433, 329] on button "button" at bounding box center [407, 330] width 79 height 45
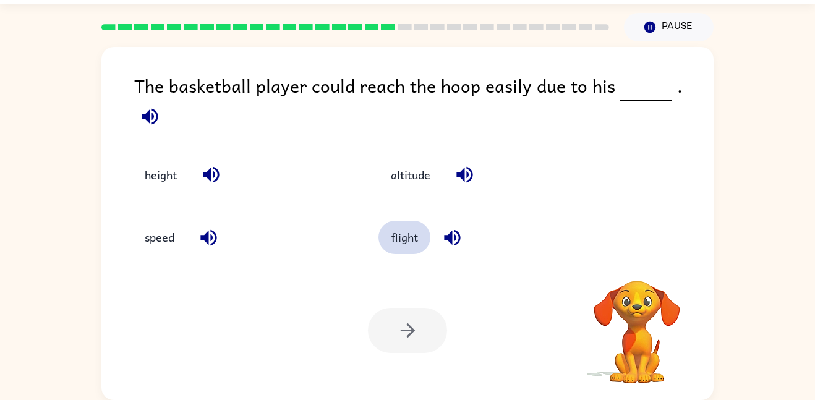
click at [405, 224] on button "flight" at bounding box center [404, 237] width 52 height 33
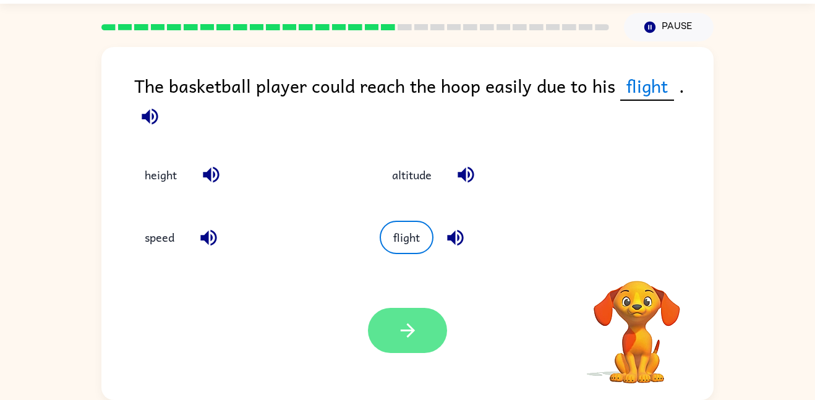
click at [409, 317] on button "button" at bounding box center [407, 330] width 79 height 45
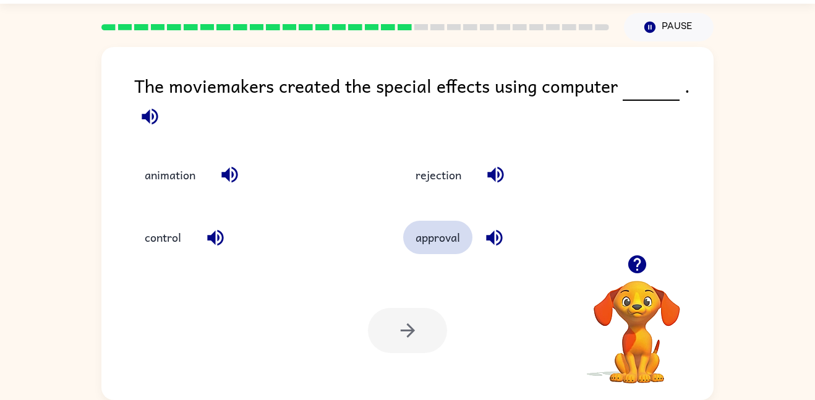
click at [440, 253] on button "approval" at bounding box center [437, 237] width 69 height 33
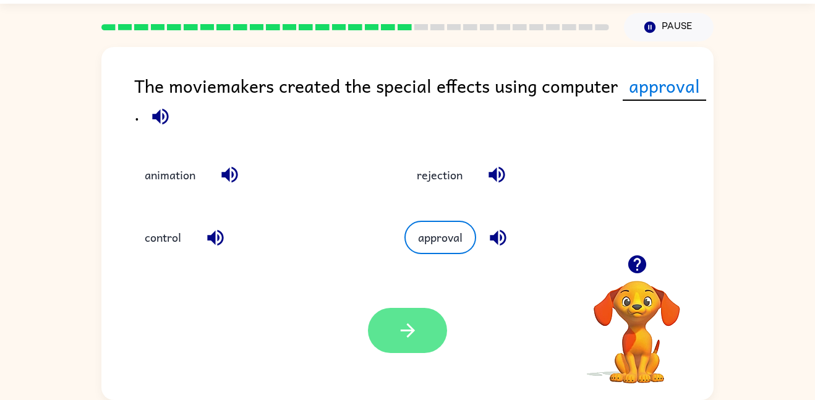
click at [402, 320] on icon "button" at bounding box center [408, 331] width 22 height 22
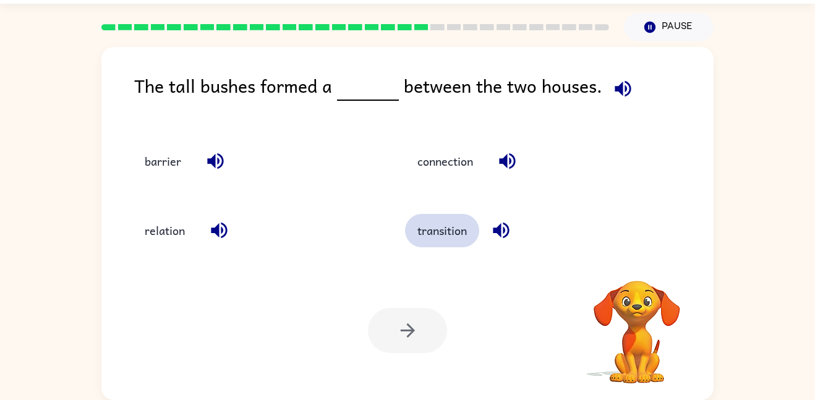
click at [440, 234] on button "transition" at bounding box center [442, 230] width 74 height 33
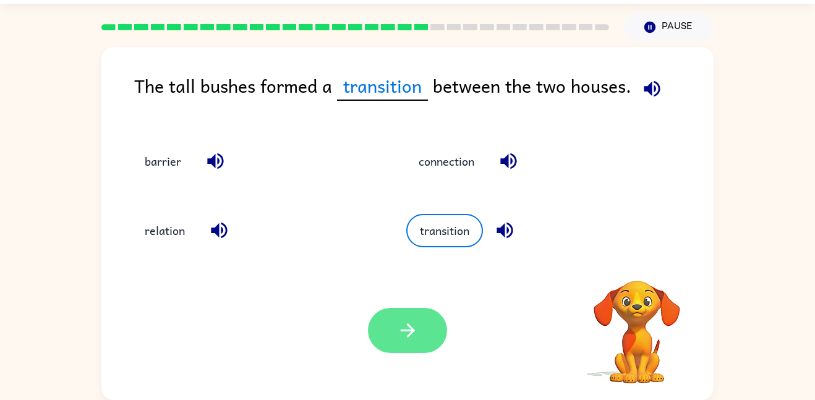
click at [408, 321] on icon "button" at bounding box center [408, 331] width 22 height 22
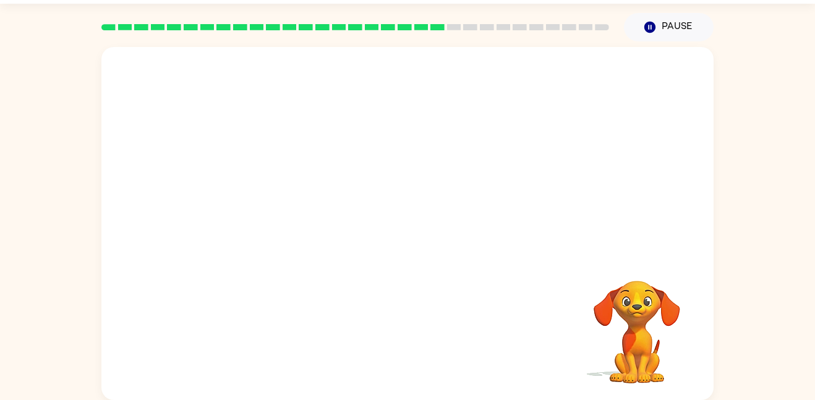
click at [381, 128] on div at bounding box center [407, 151] width 612 height 208
click at [174, 122] on div at bounding box center [407, 151] width 612 height 208
click at [305, 171] on video "Your browser must support playing .mp4 files to use Literably. Please try using…" at bounding box center [407, 151] width 612 height 208
click at [299, 164] on video "Your browser must support playing .mp4 files to use Literably. Please try using…" at bounding box center [407, 151] width 612 height 208
